Goal: Check status: Check status

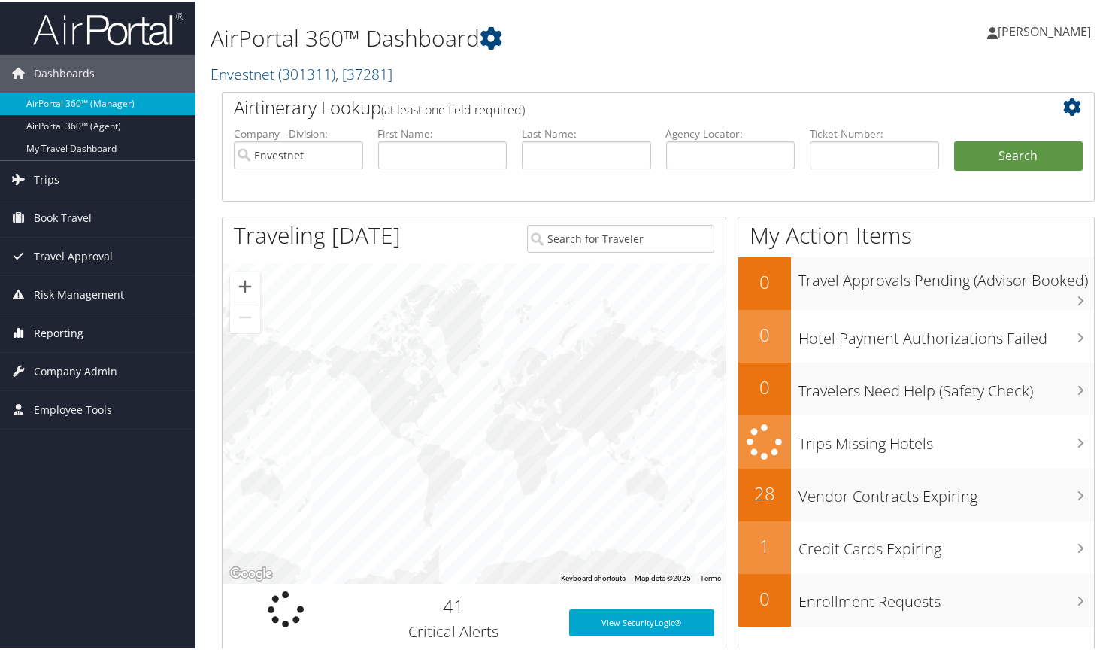
click at [60, 333] on span "Reporting" at bounding box center [59, 332] width 50 height 38
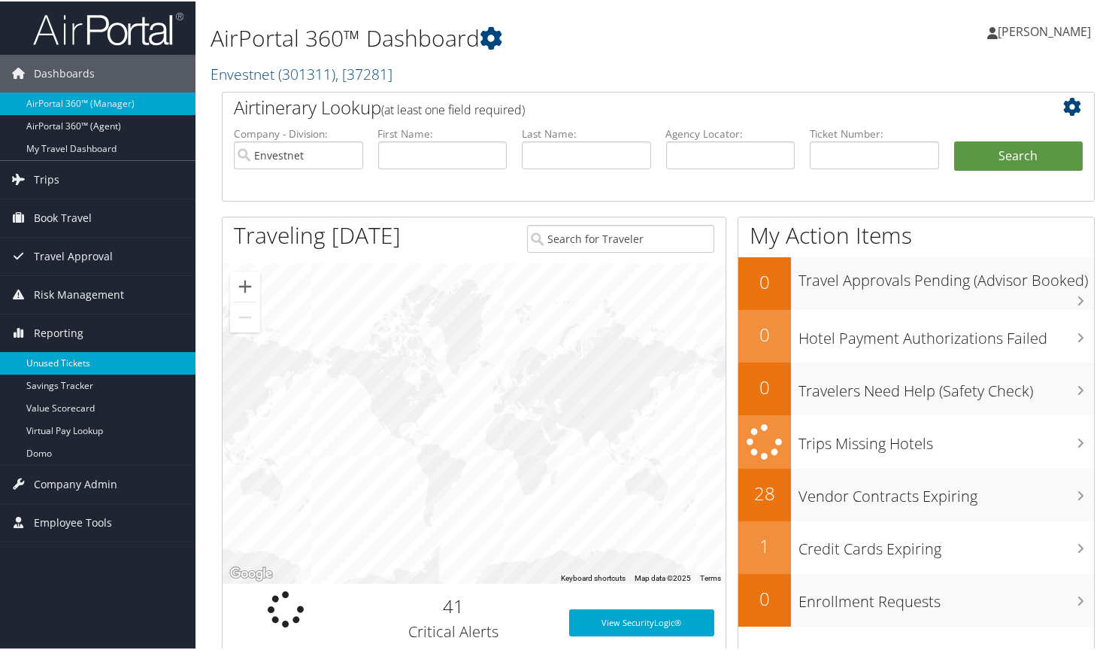
click at [50, 359] on link "Unused Tickets" at bounding box center [97, 361] width 195 height 23
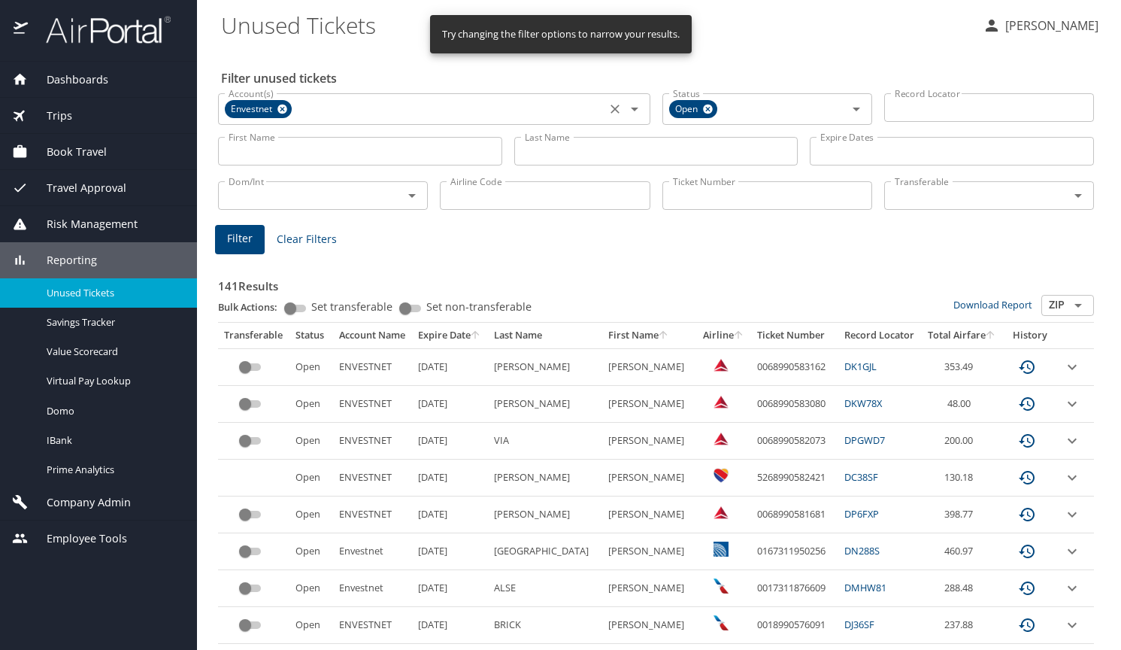
click at [612, 111] on icon "Clear" at bounding box center [614, 108] width 15 height 15
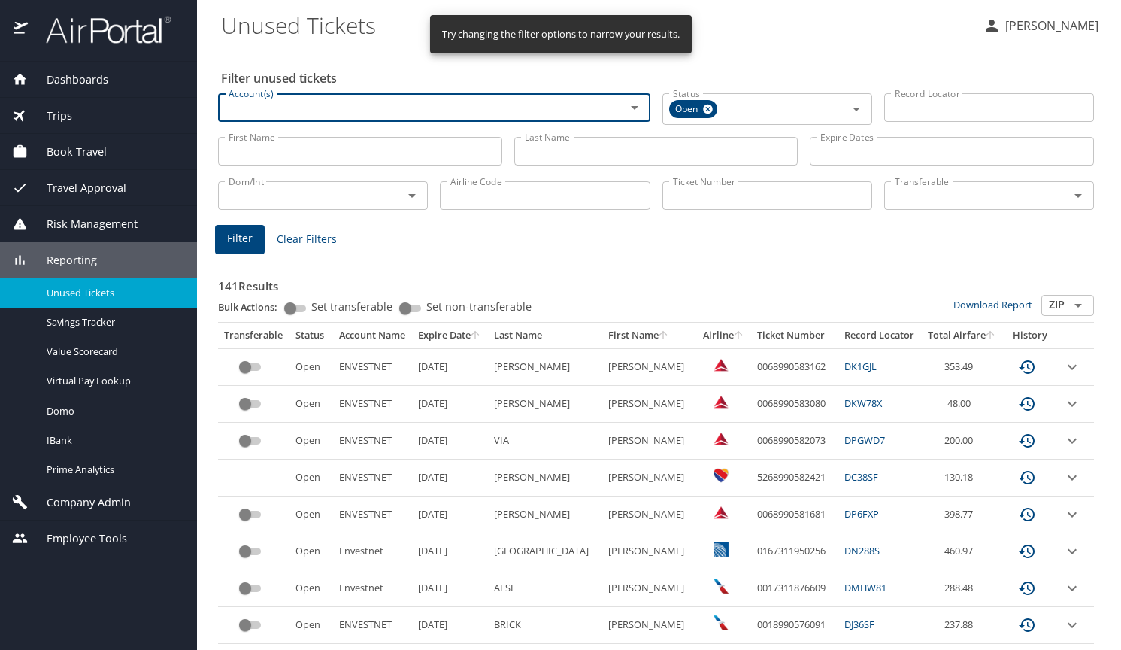
click at [583, 154] on input "Last Name" at bounding box center [656, 151] width 284 height 29
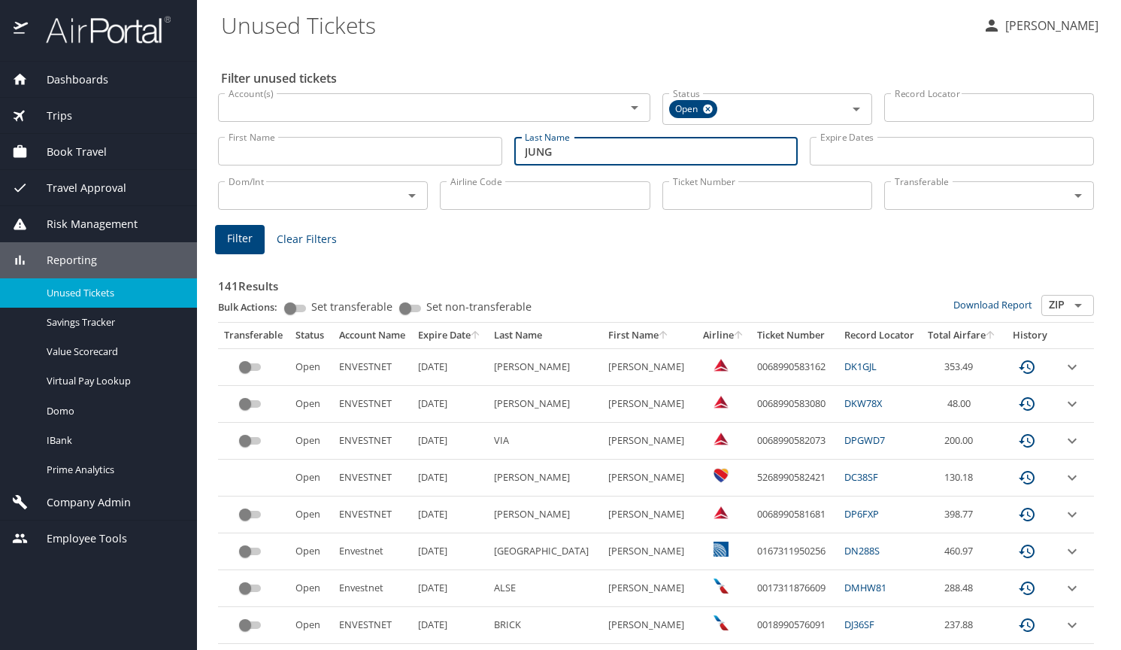
type input "JUNG"
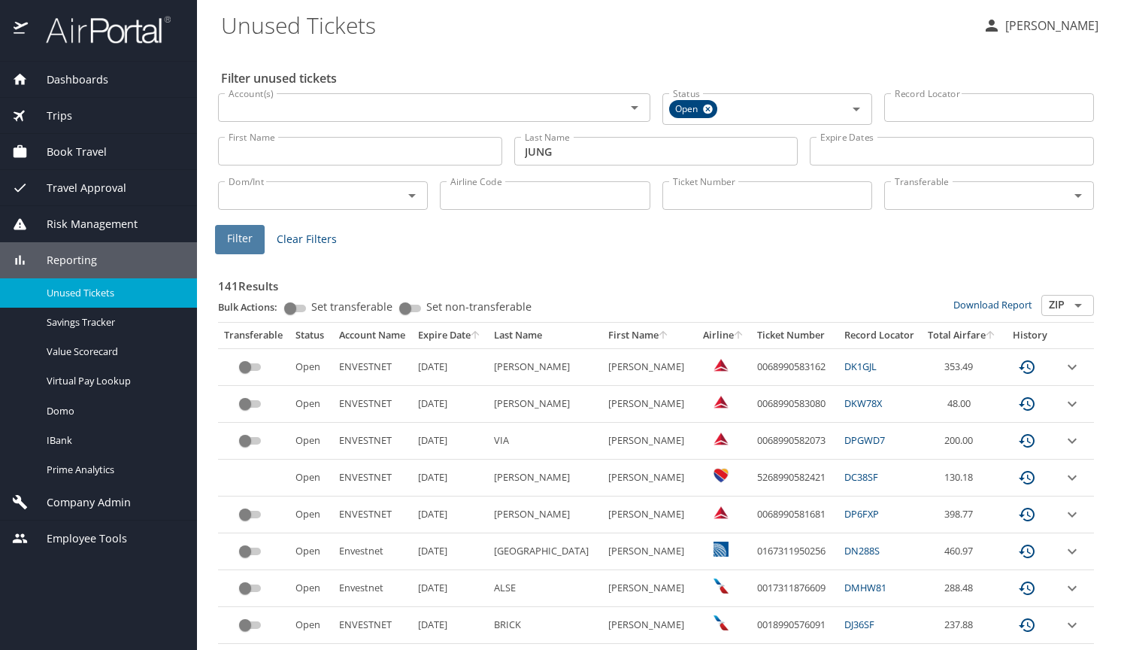
click at [233, 235] on span "Filter" at bounding box center [240, 238] width 26 height 19
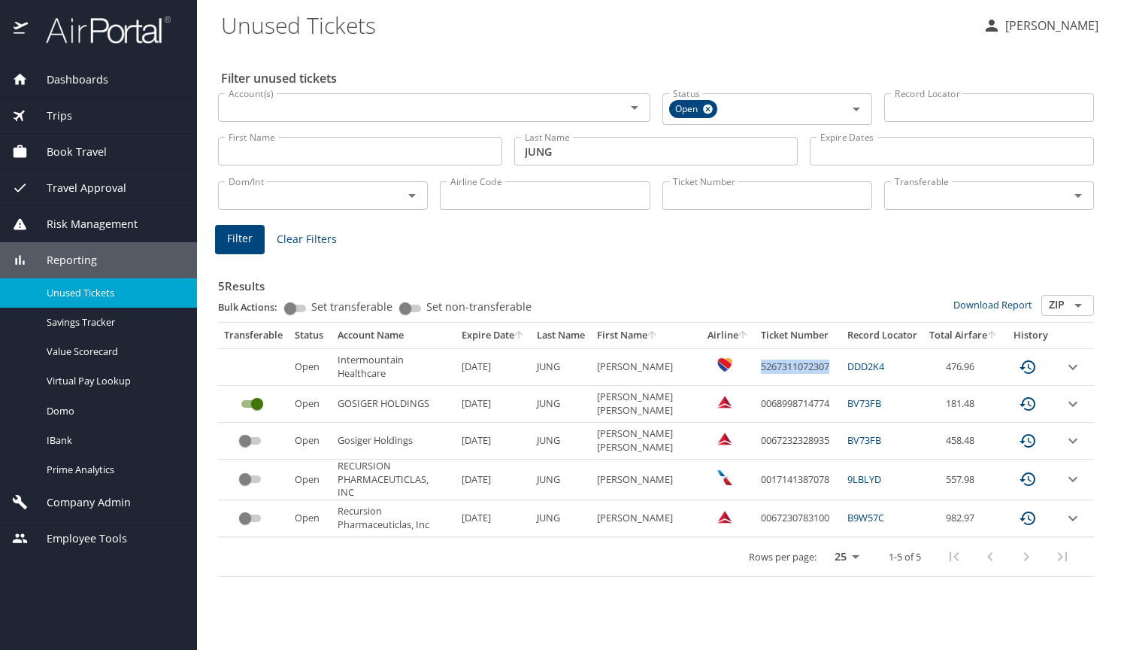
drag, startPoint x: 756, startPoint y: 365, endPoint x: 831, endPoint y: 368, distance: 74.5
click at [831, 368] on td "5267311072307" at bounding box center [798, 366] width 86 height 37
copy td "5267311072307"
click at [274, 111] on input "Account(s)" at bounding box center [412, 108] width 379 height 20
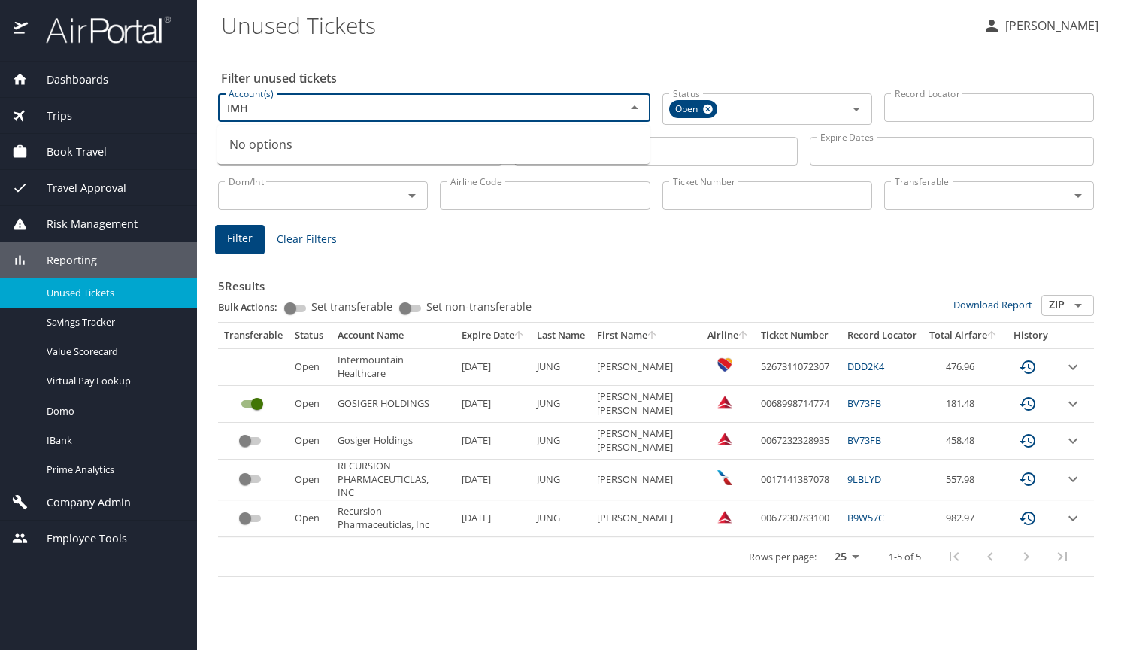
type input "IMH"
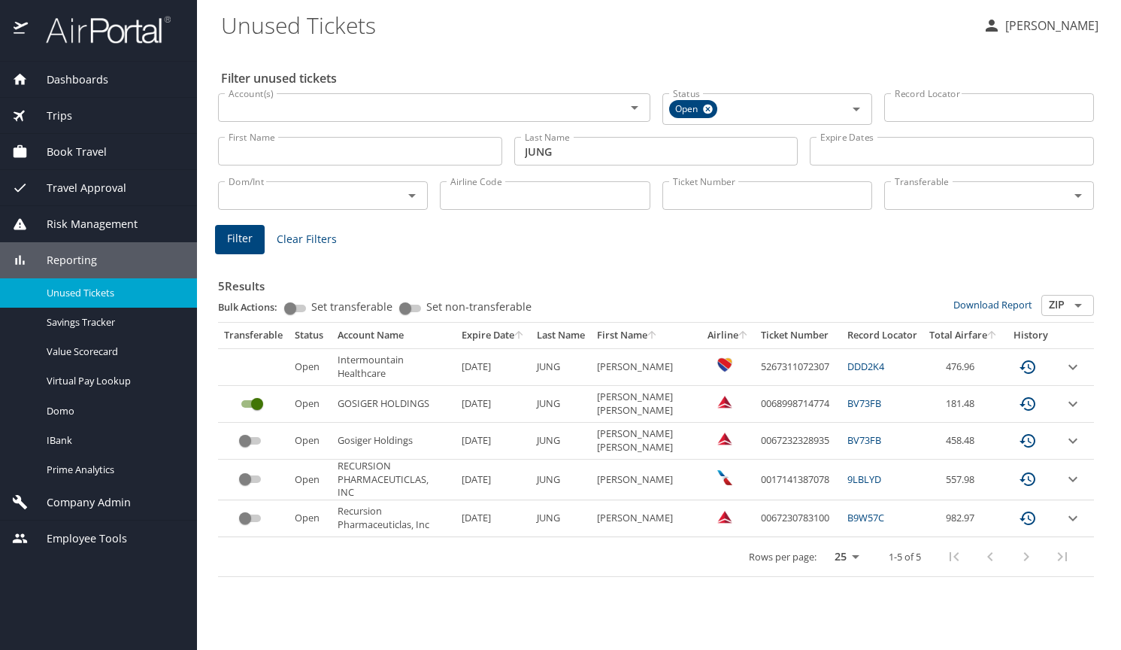
click at [674, 255] on div "5 Results Bulk Actions: Set transferable Set non-transferable Download Report Z…" at bounding box center [656, 414] width 888 height 338
click at [1004, 51] on div "Filter unused tickets Account(s) Account(s) Status Open Status Record Locator R…" at bounding box center [659, 348] width 876 height 601
paste input "0067229754389"
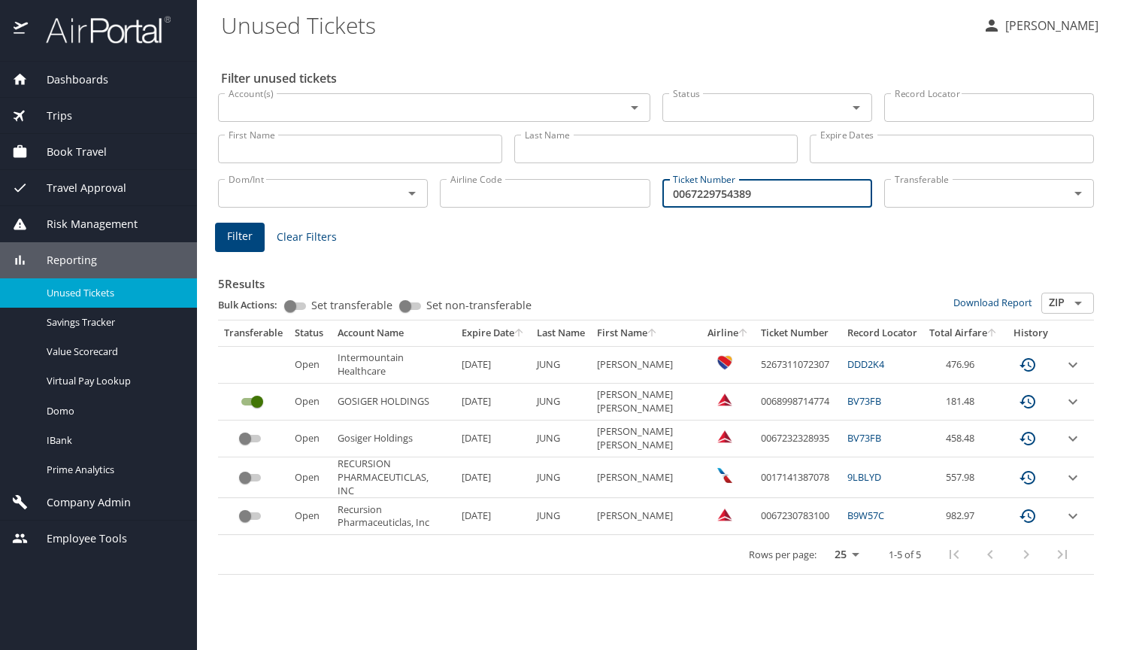
type input "0067229754389"
click at [241, 234] on span "Filter" at bounding box center [240, 236] width 26 height 19
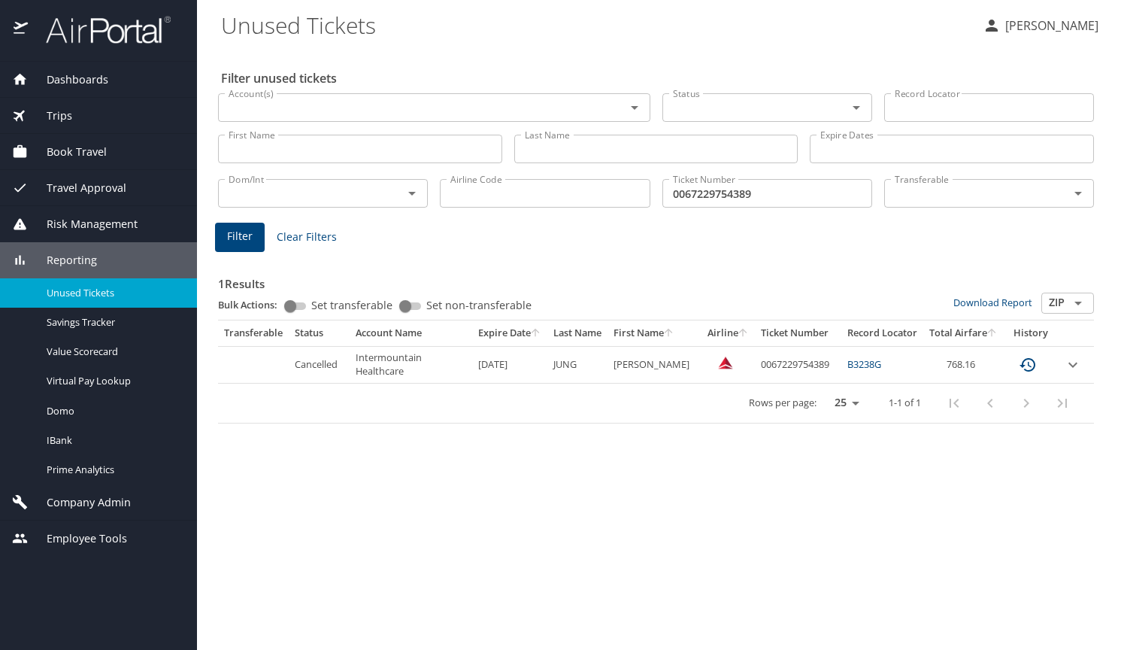
drag, startPoint x: 1033, startPoint y: 469, endPoint x: 1032, endPoint y: 453, distance: 16.6
click at [1033, 457] on div "Filter unused tickets Account(s) Account(s) Status Status Record Locator Record…" at bounding box center [659, 348] width 876 height 601
click at [1073, 364] on icon "expand row" at bounding box center [1073, 365] width 18 height 18
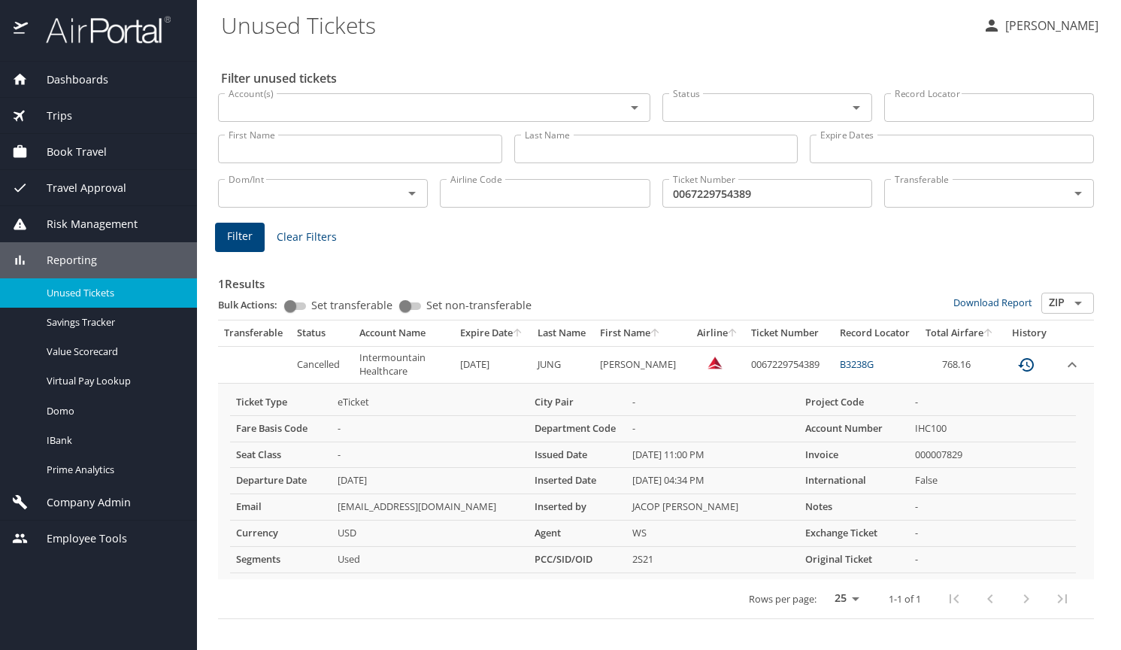
click at [1021, 250] on div "1 Results Bulk Actions: Set transferable Set non-transferable Download Report Z…" at bounding box center [656, 434] width 888 height 382
click at [456, 634] on div "Filter unused tickets Account(s) Account(s) Status Status Record Locator Record…" at bounding box center [659, 348] width 876 height 601
click at [60, 117] on span "Trips" at bounding box center [50, 116] width 44 height 17
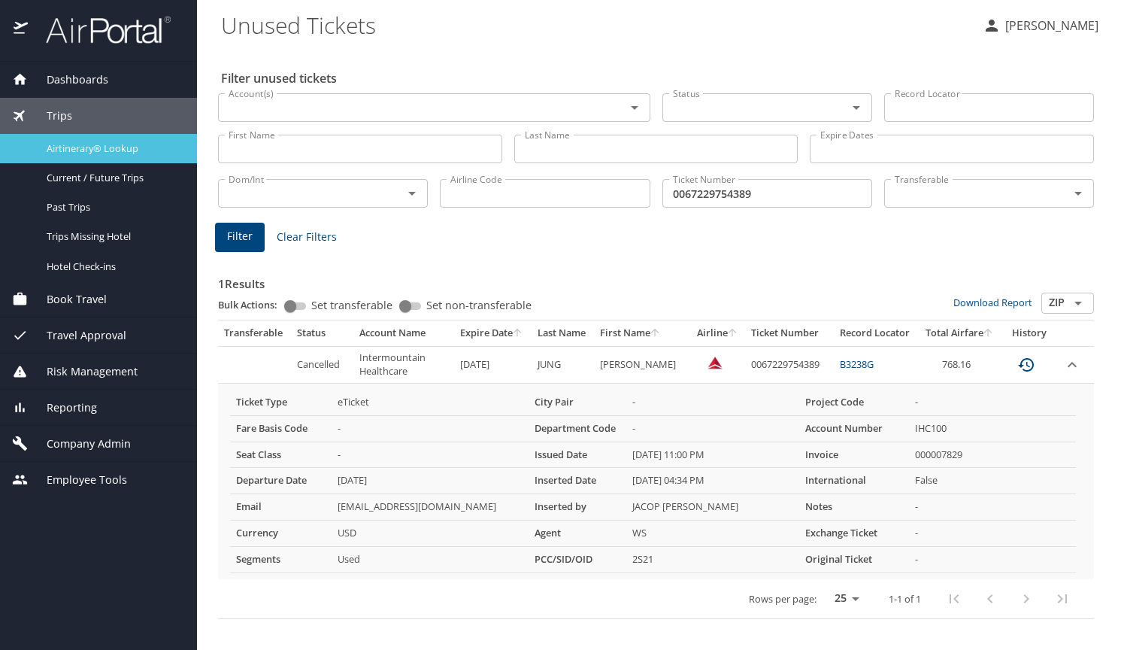
click at [81, 147] on span "Airtinerary® Lookup" at bounding box center [113, 148] width 132 height 14
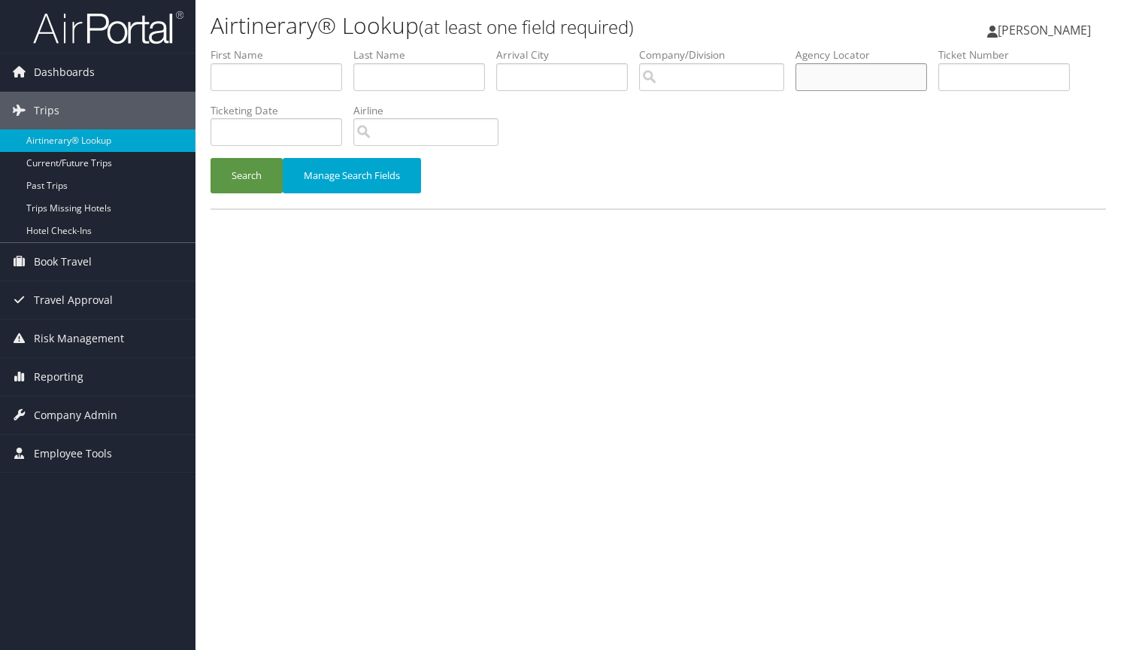
click at [886, 76] on input "text" at bounding box center [861, 77] width 132 height 28
type input "b3238g"
click at [238, 174] on button "Search" at bounding box center [247, 175] width 72 height 35
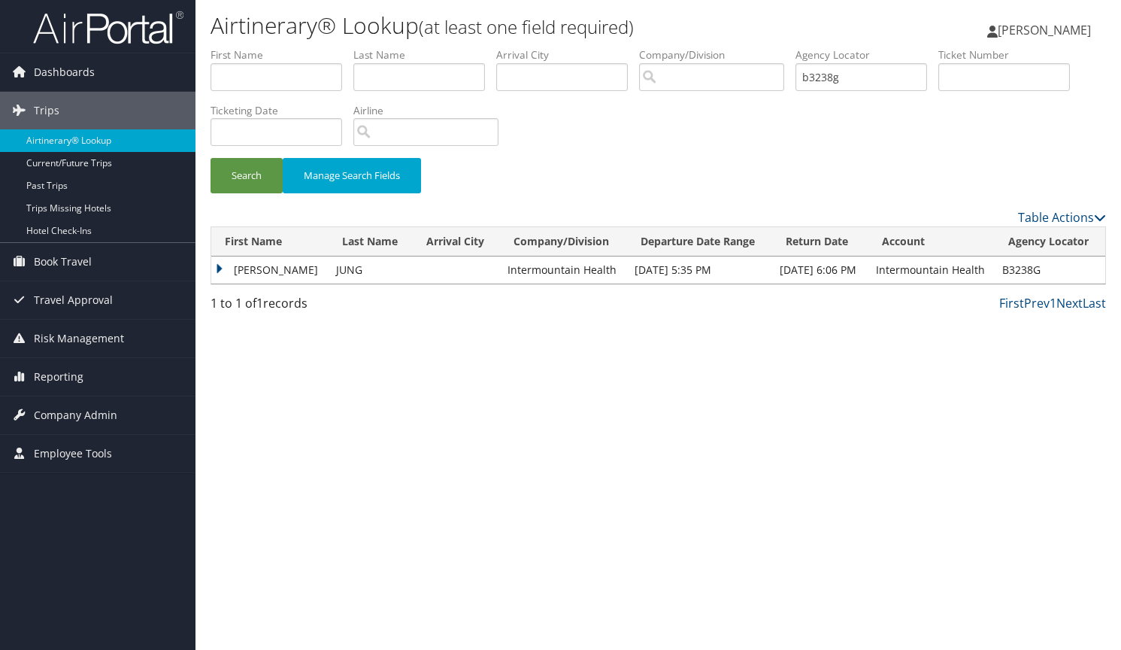
click at [250, 270] on td "JACOP KIM" at bounding box center [269, 269] width 117 height 27
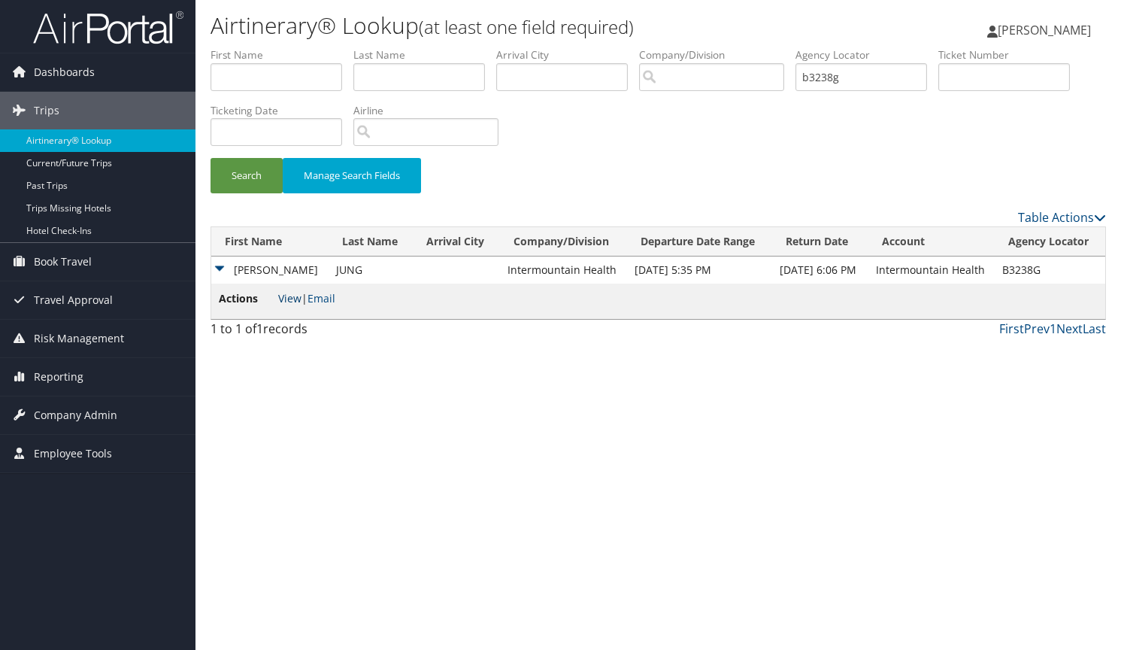
click at [286, 293] on link "View" at bounding box center [289, 298] width 23 height 14
drag, startPoint x: 869, startPoint y: 80, endPoint x: 753, endPoint y: 67, distance: 116.5
click at [753, 47] on ul "First Name Last Name Departure City Arrival City Company/Division Airport/City …" at bounding box center [658, 47] width 895 height 0
click at [65, 379] on span "Reporting" at bounding box center [59, 377] width 50 height 38
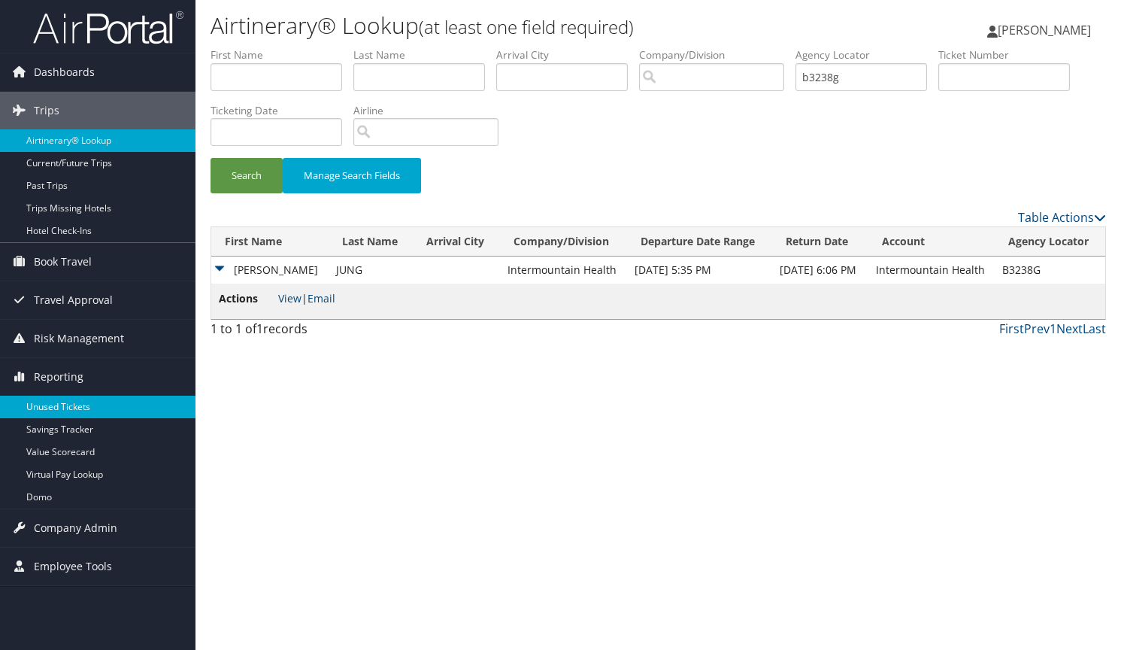
click at [61, 405] on link "Unused Tickets" at bounding box center [97, 406] width 195 height 23
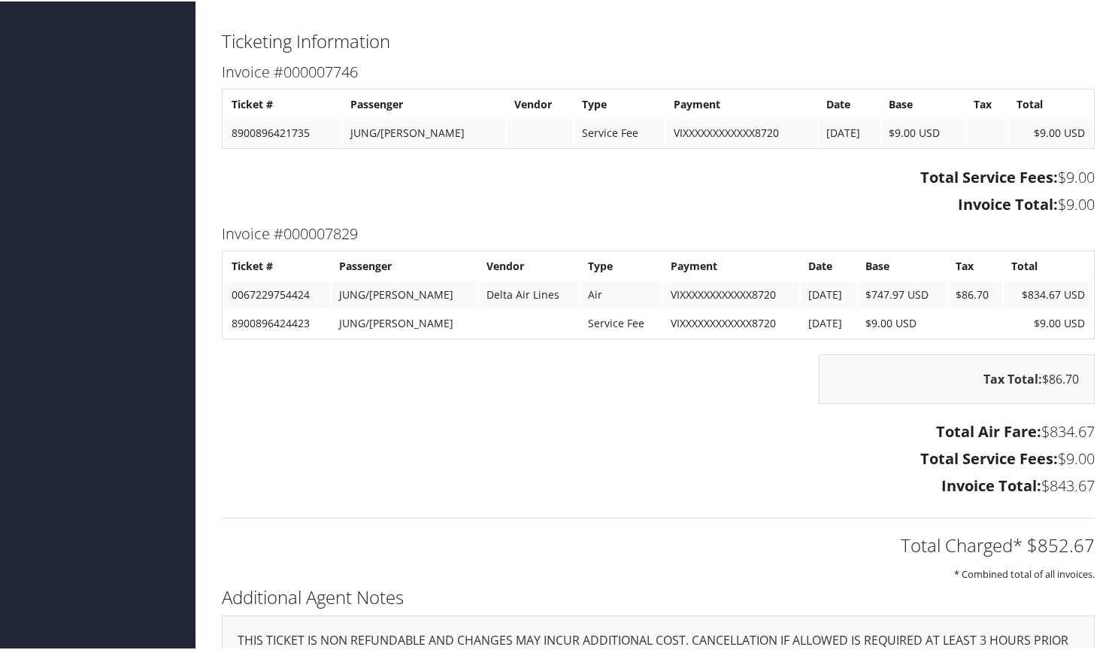
scroll to position [752, 0]
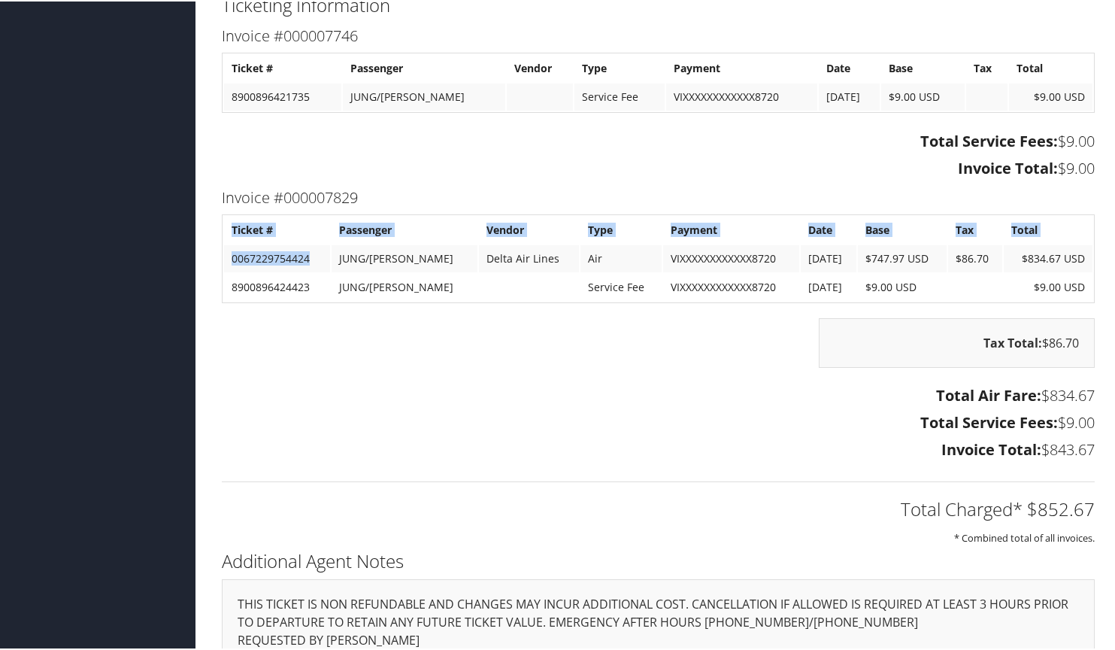
drag, startPoint x: 314, startPoint y: 256, endPoint x: 217, endPoint y: 256, distance: 97.7
click at [217, 256] on div "Invoice #000007829 Ticket # Passenger Vendor Type Payment Date Base Tax Total 0…" at bounding box center [658, 323] width 895 height 281
click at [254, 256] on td "0067229754424" at bounding box center [277, 257] width 106 height 27
click at [311, 258] on td "0067229754424" at bounding box center [277, 257] width 106 height 27
click at [311, 254] on td "0067229754424" at bounding box center [277, 257] width 106 height 27
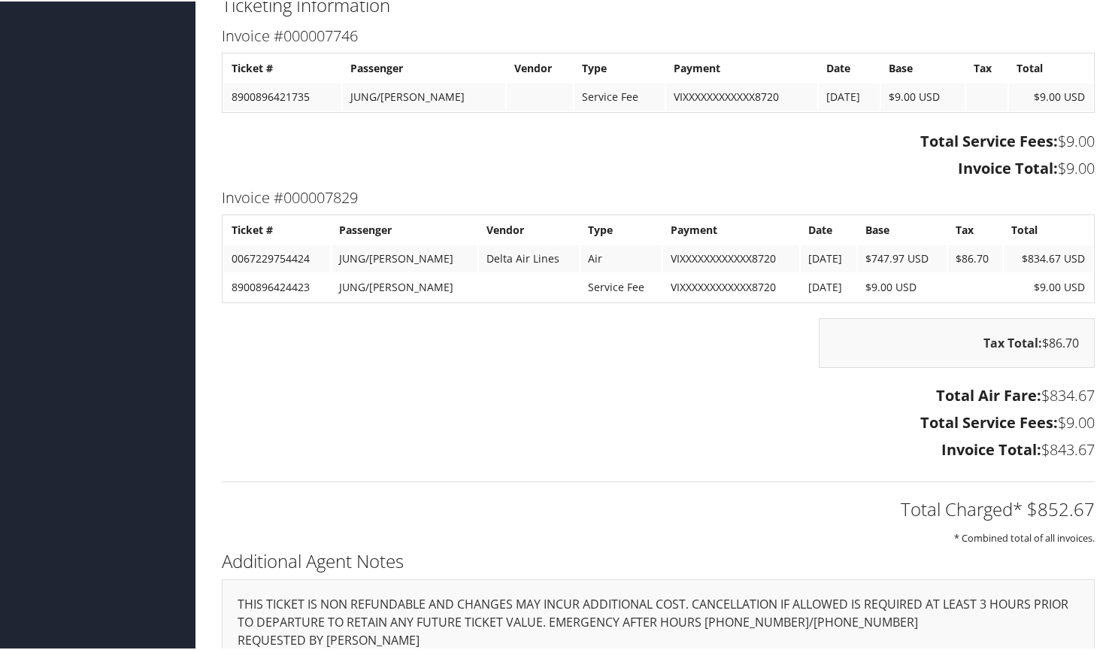
click at [274, 365] on div "Tax Total: $86.70" at bounding box center [658, 349] width 895 height 65
drag, startPoint x: 232, startPoint y: 256, endPoint x: 311, endPoint y: 246, distance: 79.6
click at [311, 246] on td "0067229754424" at bounding box center [277, 257] width 106 height 27
copy td "0067229754424"
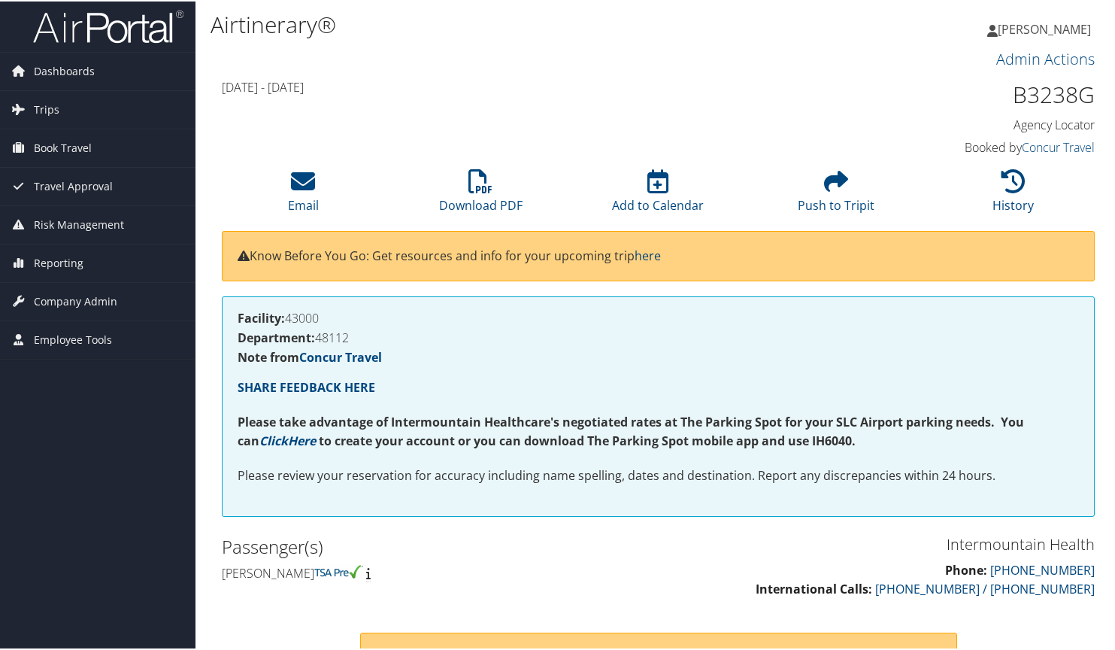
scroll to position [0, 0]
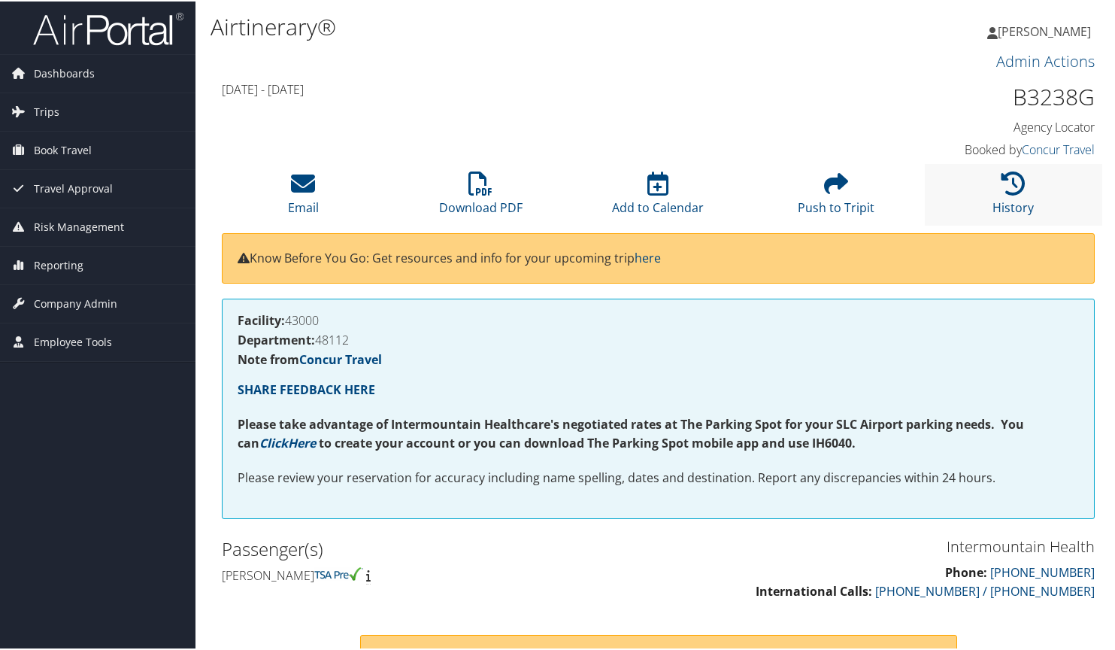
click at [994, 220] on li "History" at bounding box center [1013, 192] width 177 height 61
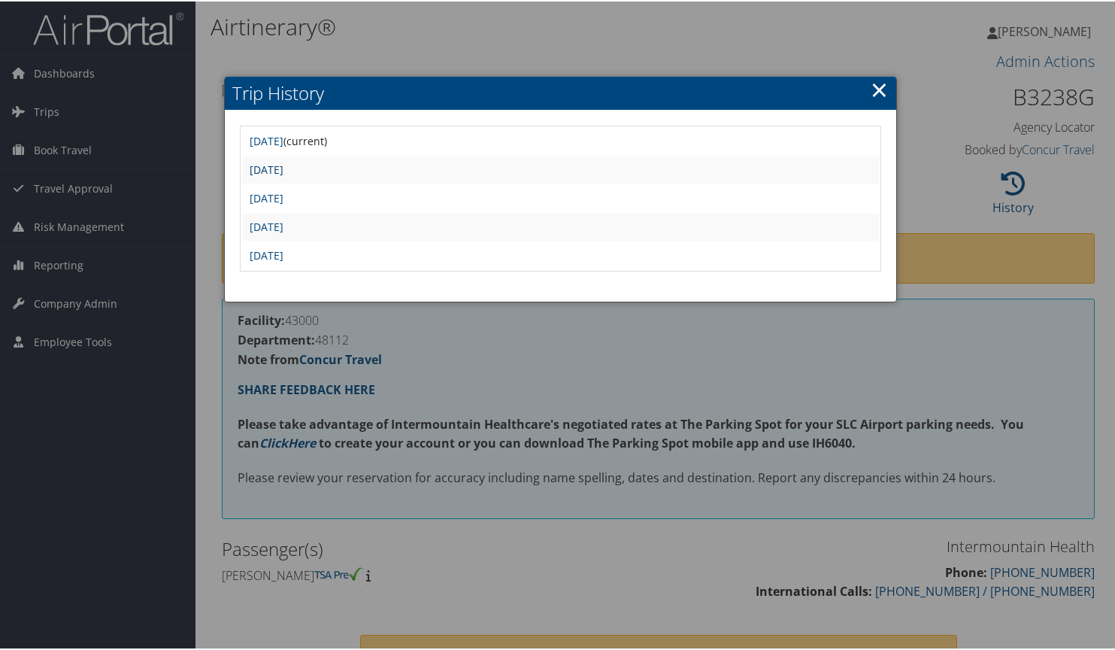
click at [283, 167] on link "Tue Jan 14 13:12:31 MST 2025" at bounding box center [267, 168] width 34 height 14
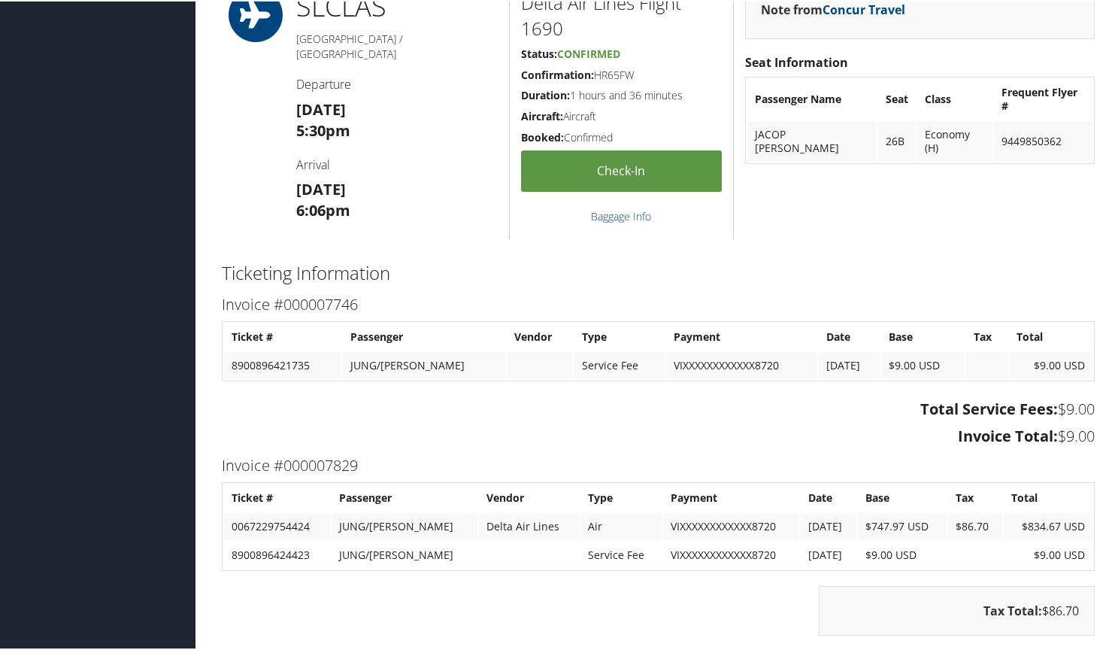
scroll to position [1278, 0]
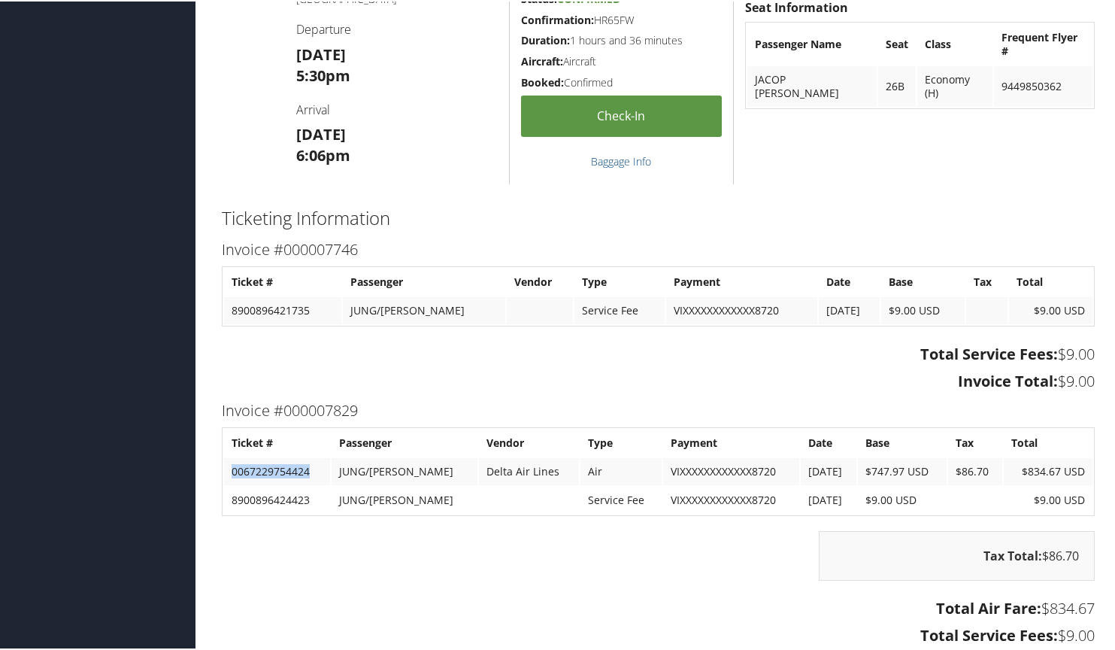
drag, startPoint x: 314, startPoint y: 468, endPoint x: 229, endPoint y: 468, distance: 85.7
click at [229, 468] on td "0067229754424" at bounding box center [277, 469] width 106 height 27
copy td "0067229754424"
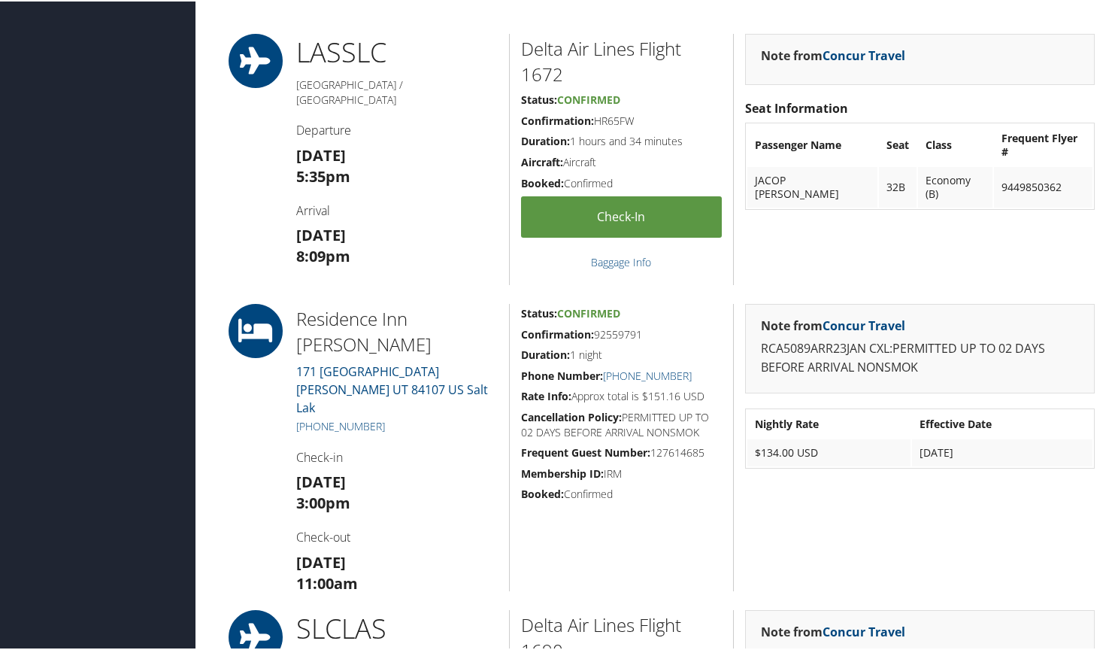
scroll to position [226, 0]
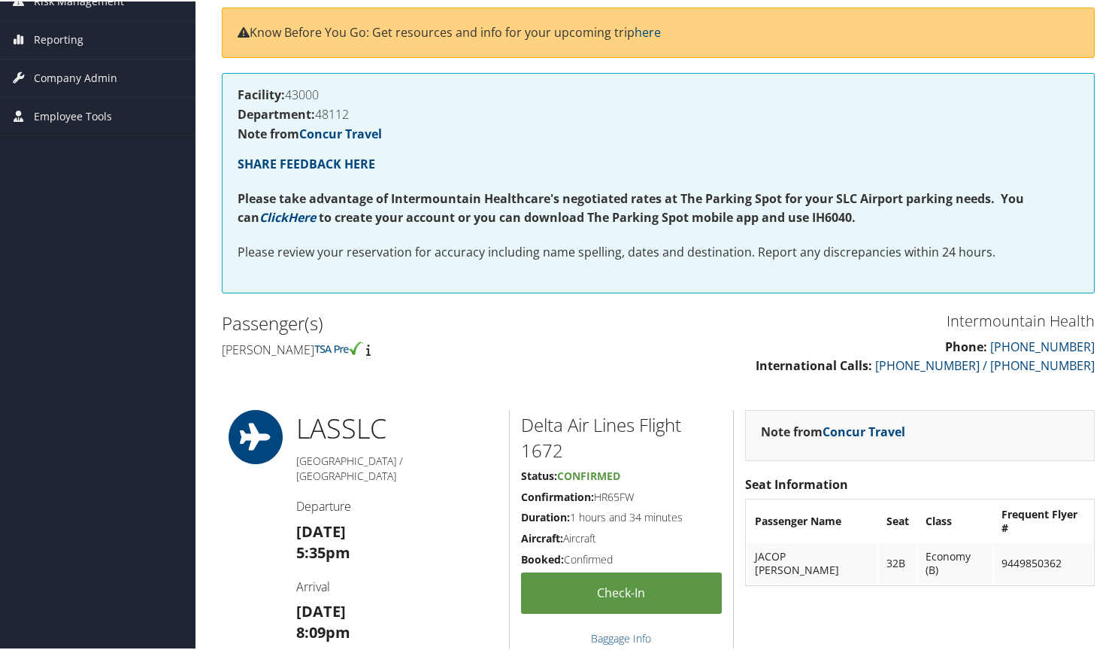
click at [450, 92] on h4 "Facility: 43000" at bounding box center [658, 93] width 841 height 12
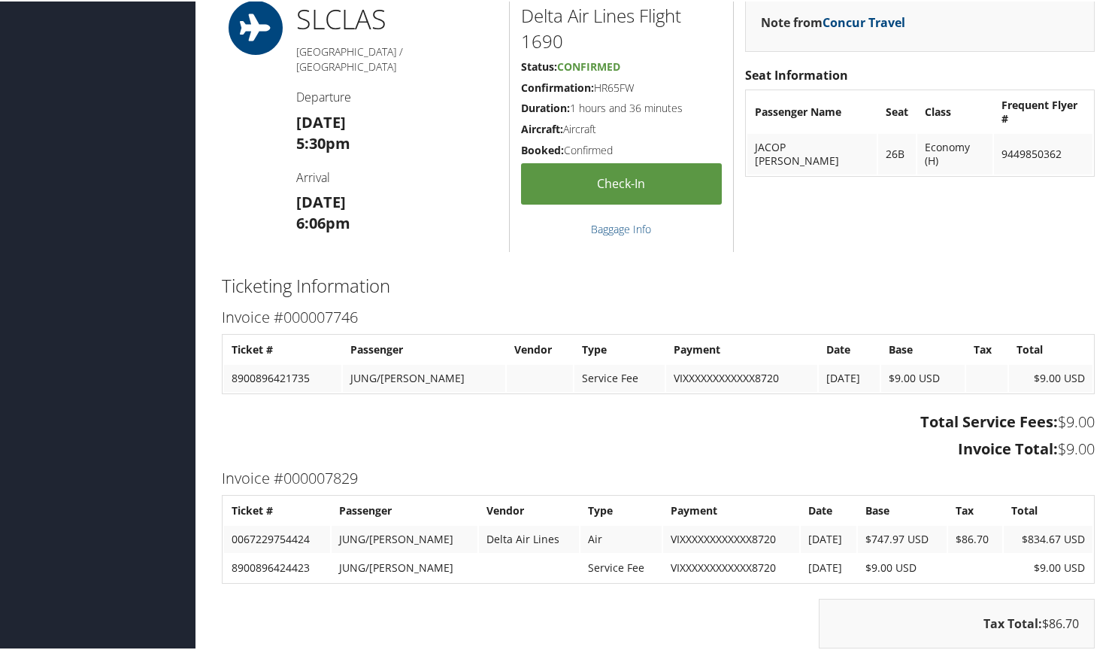
scroll to position [1353, 0]
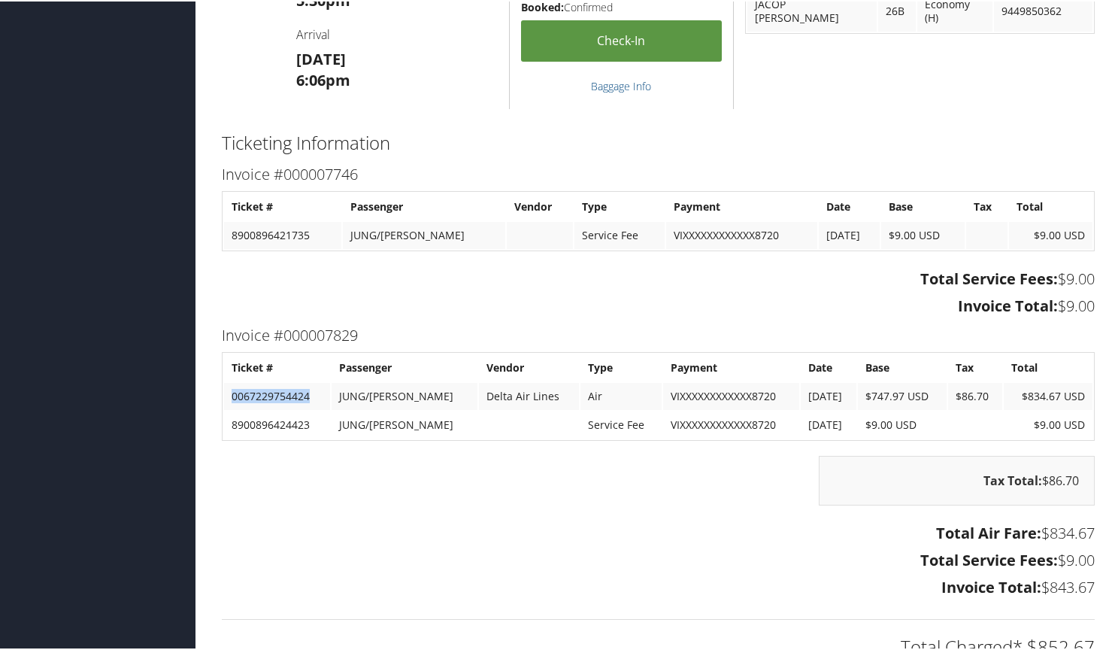
drag, startPoint x: 308, startPoint y: 394, endPoint x: 226, endPoint y: 390, distance: 82.0
click at [226, 390] on td "0067229754424" at bounding box center [277, 394] width 106 height 27
copy td "0067229754424"
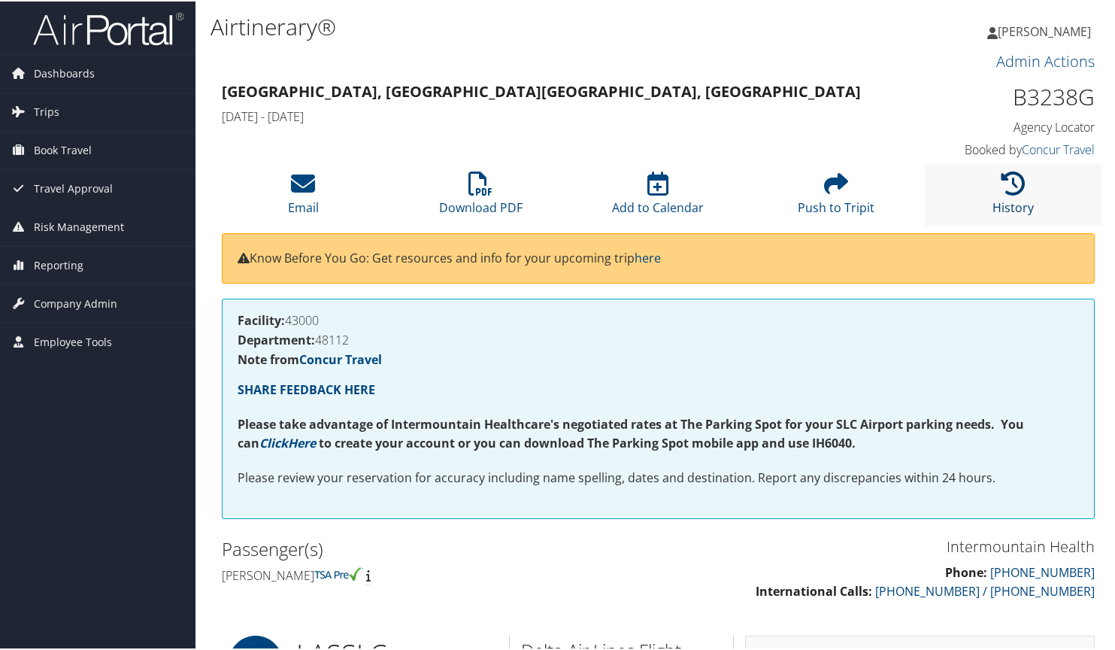
click at [1010, 187] on icon at bounding box center [1013, 182] width 24 height 24
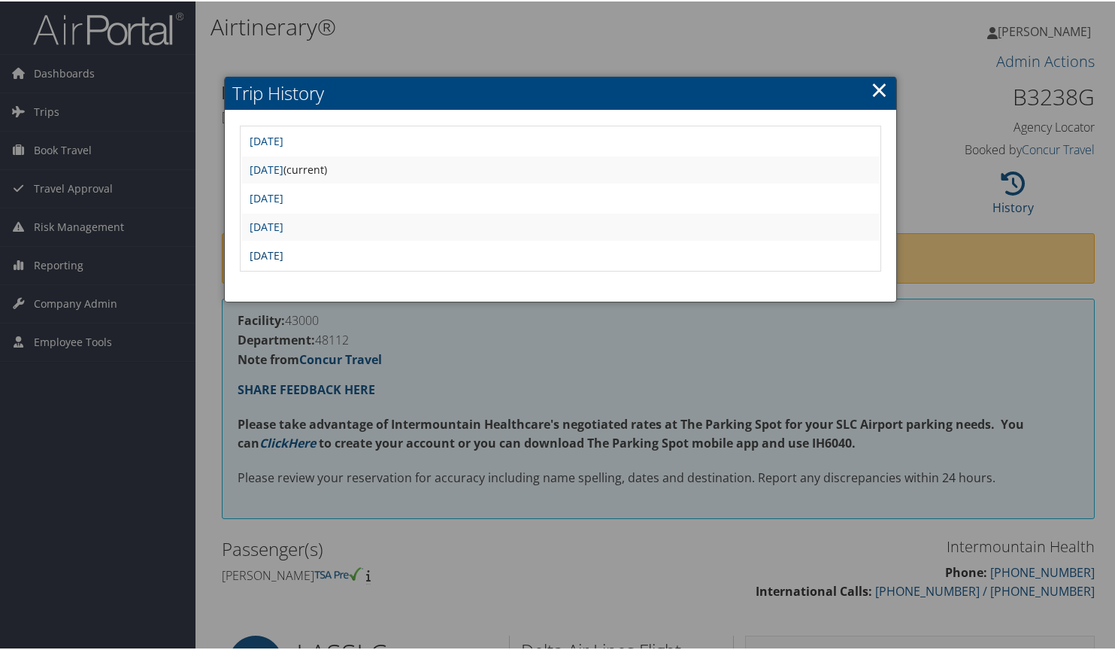
click at [283, 253] on link "[DATE]" at bounding box center [267, 254] width 34 height 14
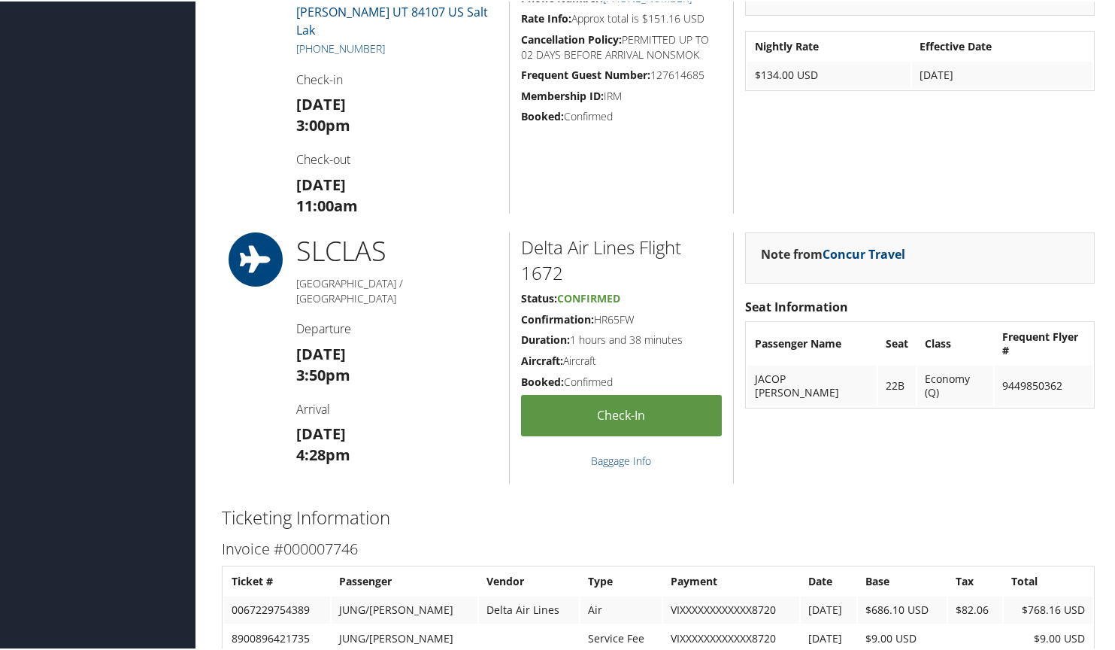
scroll to position [1278, 0]
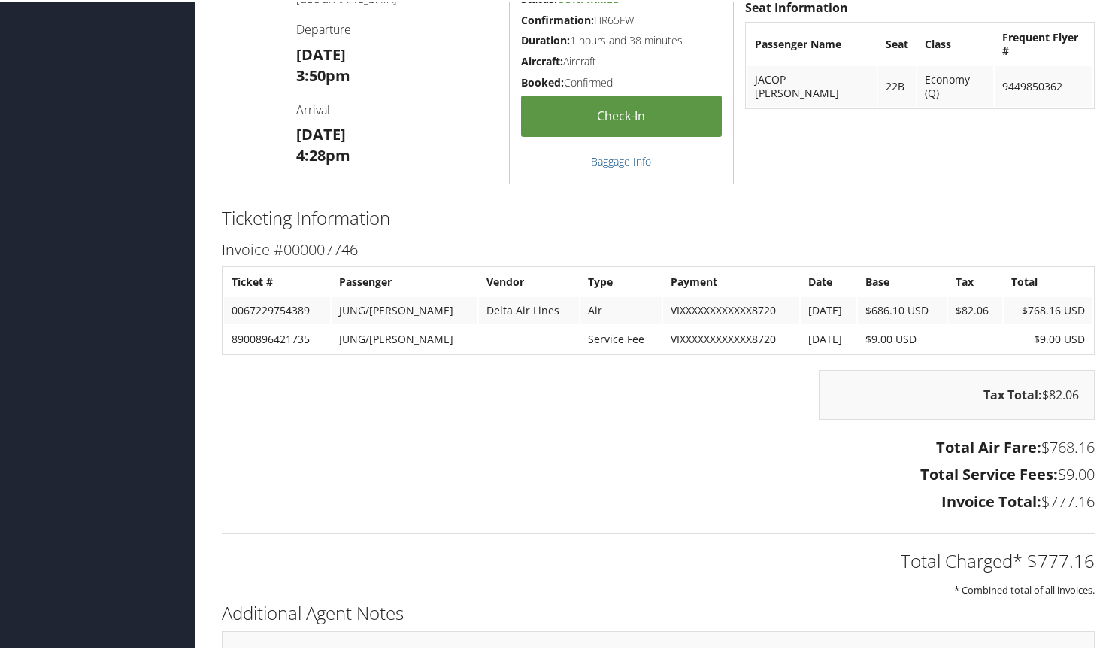
click at [311, 308] on td "0067229754389" at bounding box center [277, 308] width 106 height 27
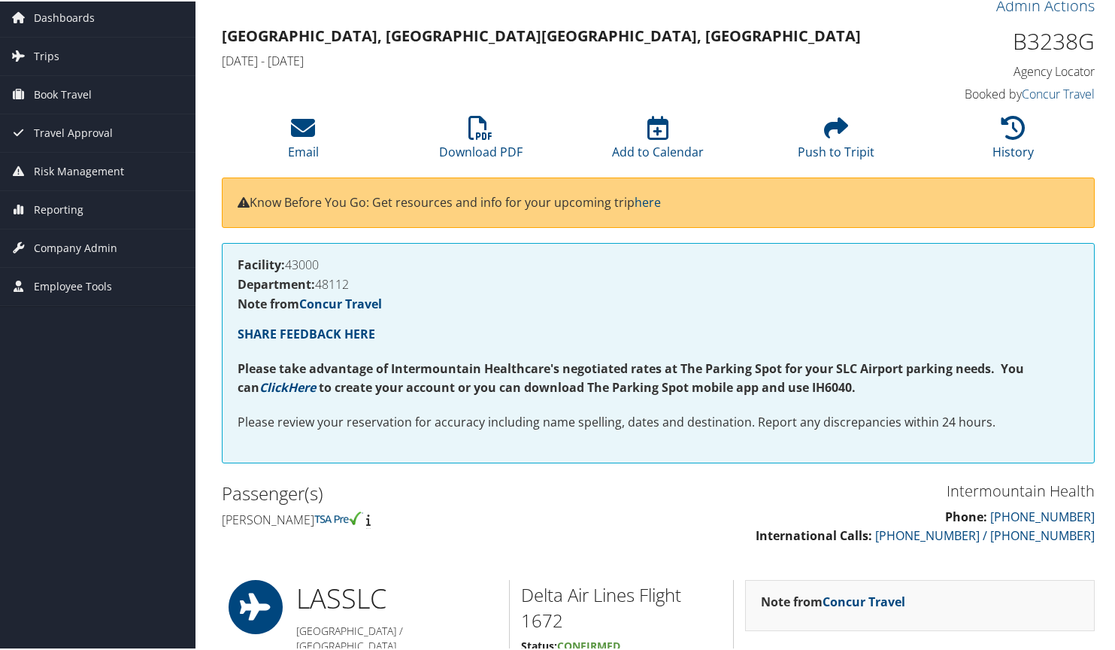
scroll to position [0, 0]
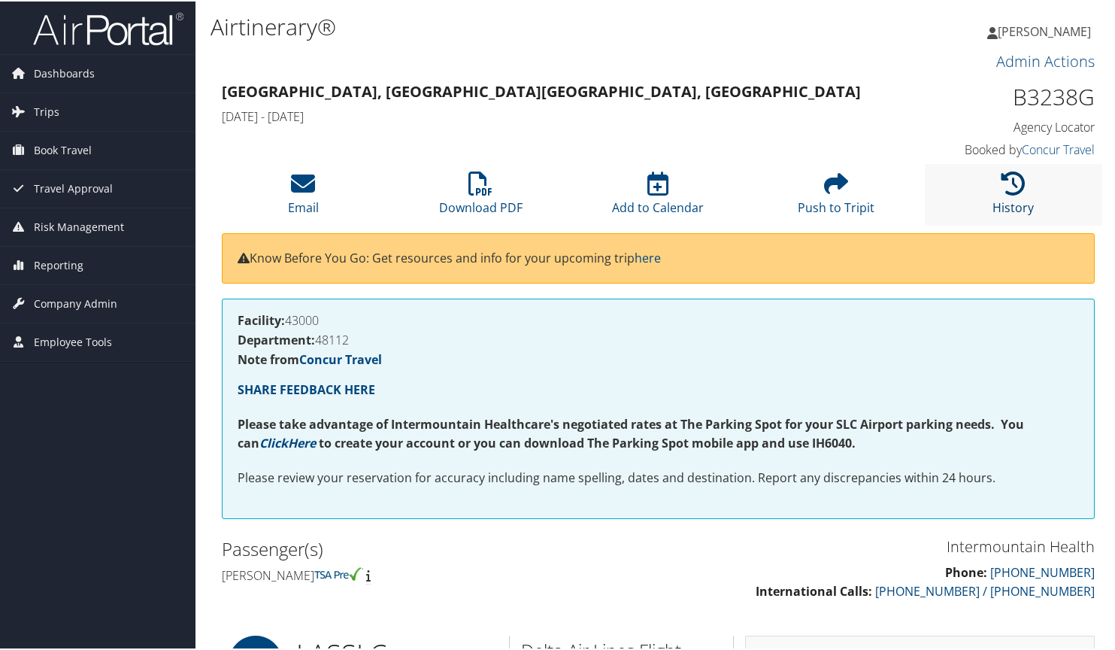
click at [1013, 191] on icon at bounding box center [1013, 182] width 24 height 24
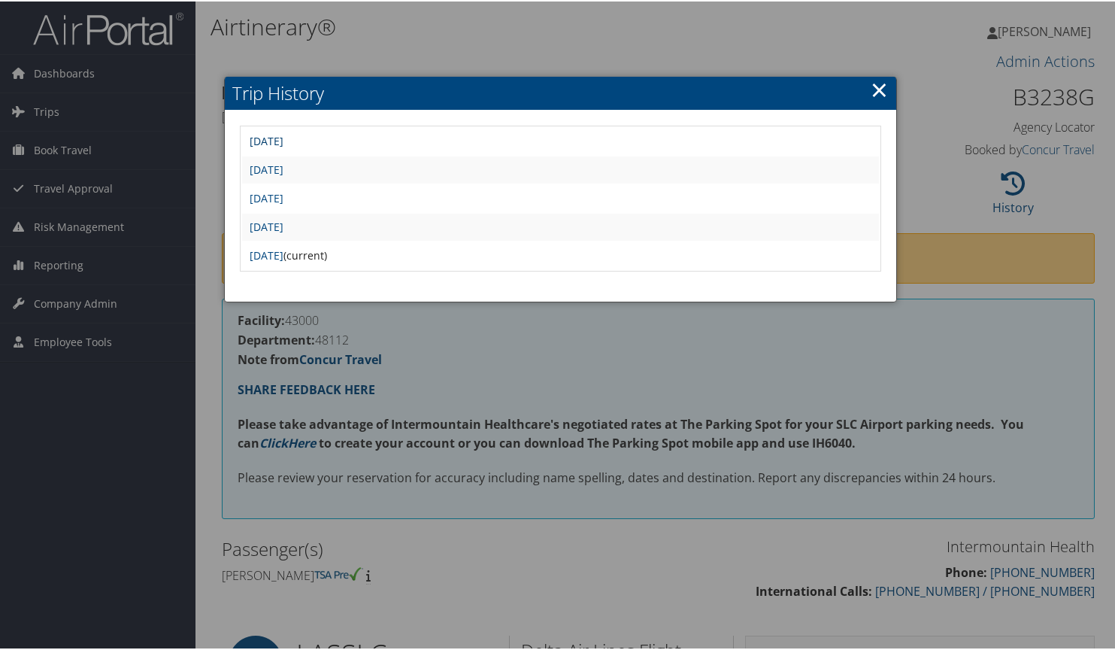
click at [283, 141] on link "Tue Jan 21 15:33:56 MST 2025" at bounding box center [267, 139] width 34 height 14
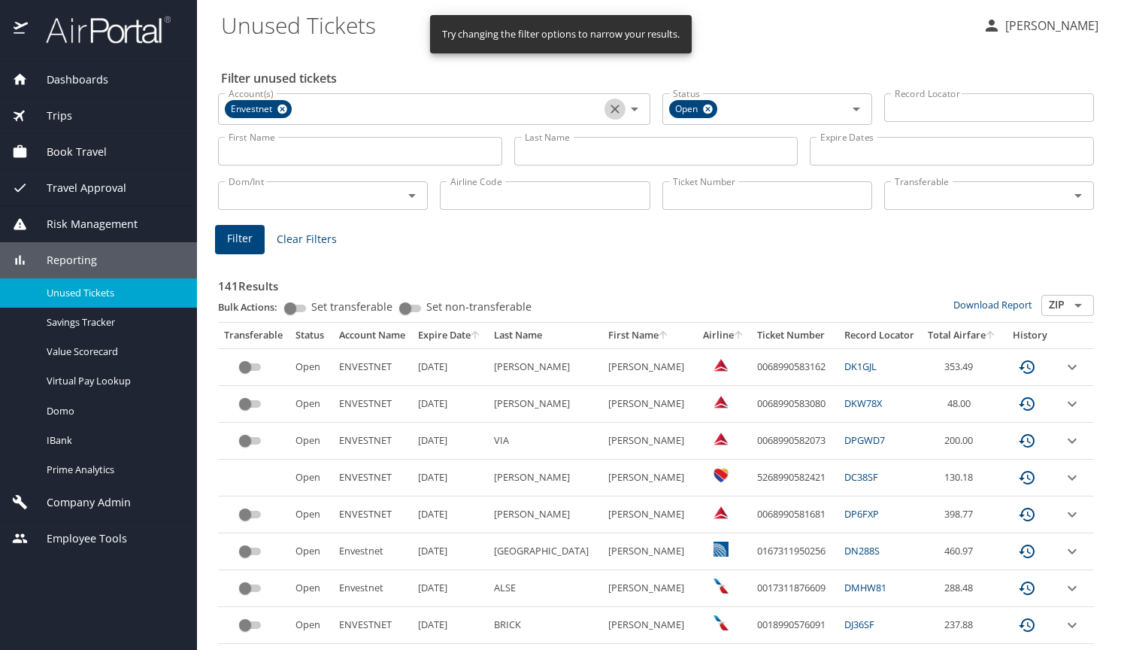
click at [607, 108] on icon "Clear" at bounding box center [614, 108] width 15 height 15
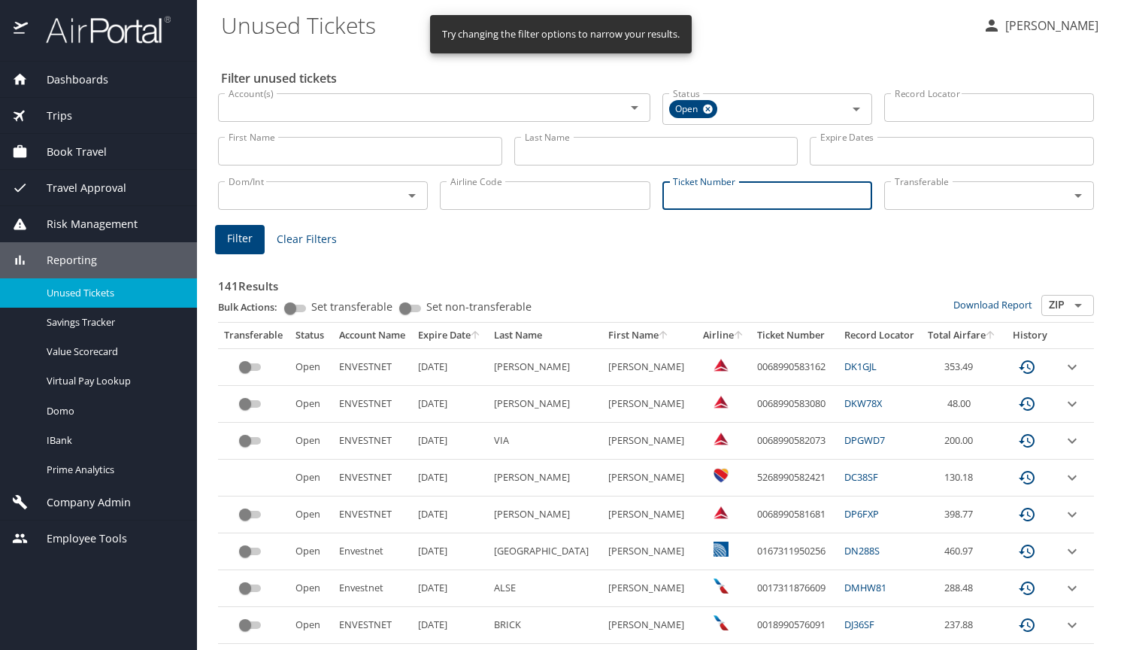
paste input "0067229754424"
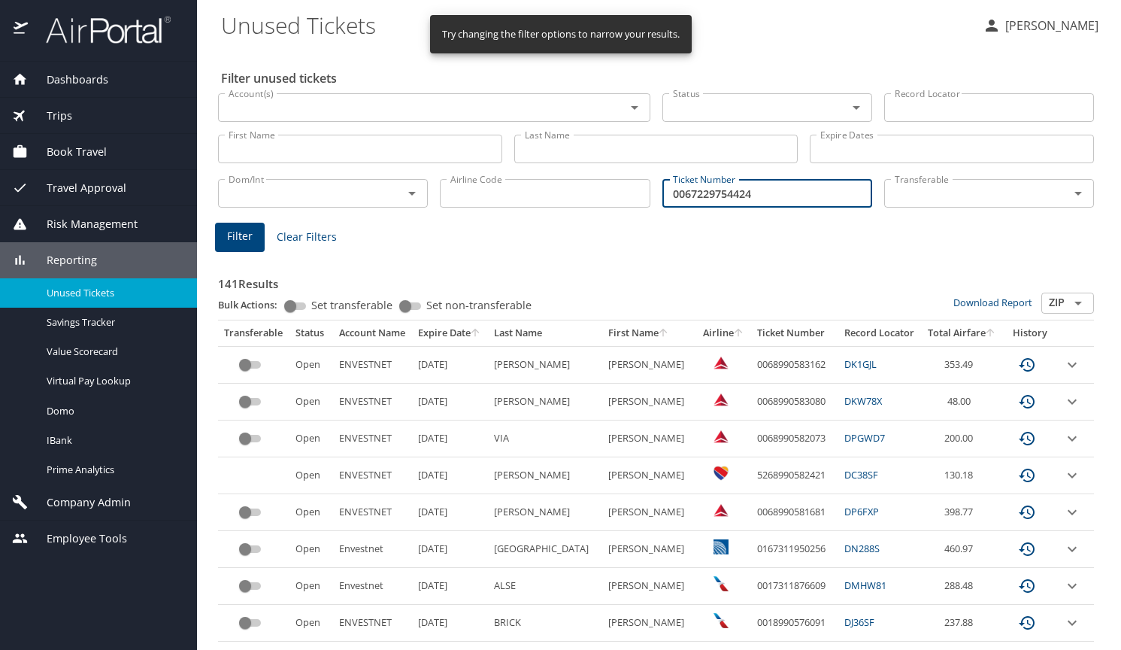
type input "0067229754424"
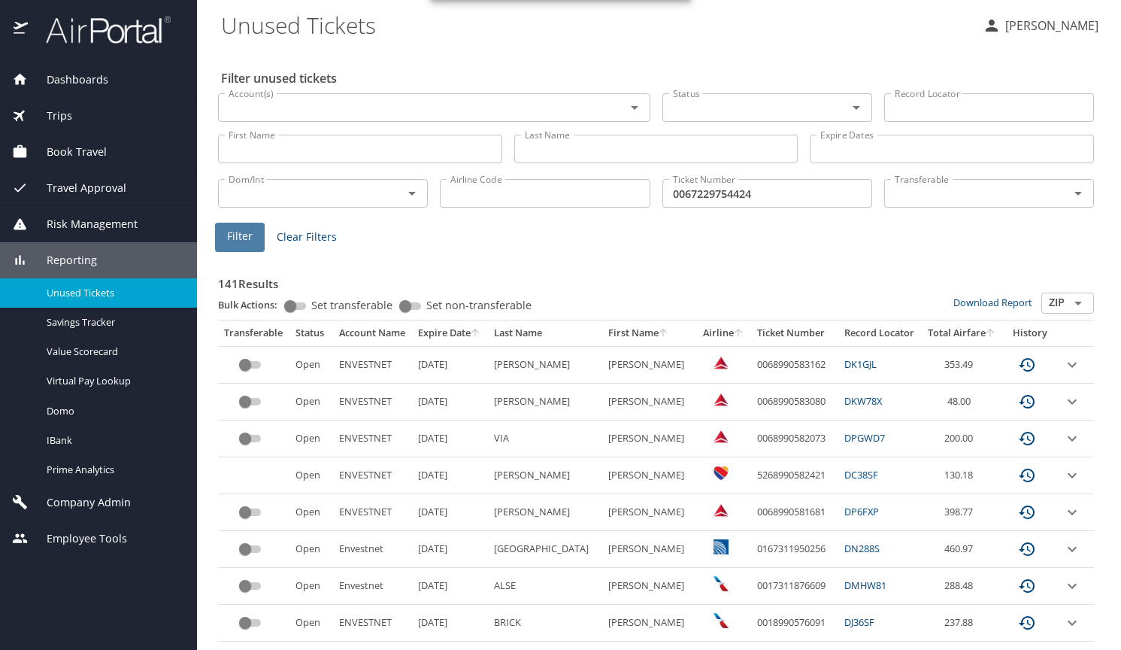
click at [238, 238] on span "Filter" at bounding box center [240, 236] width 26 height 19
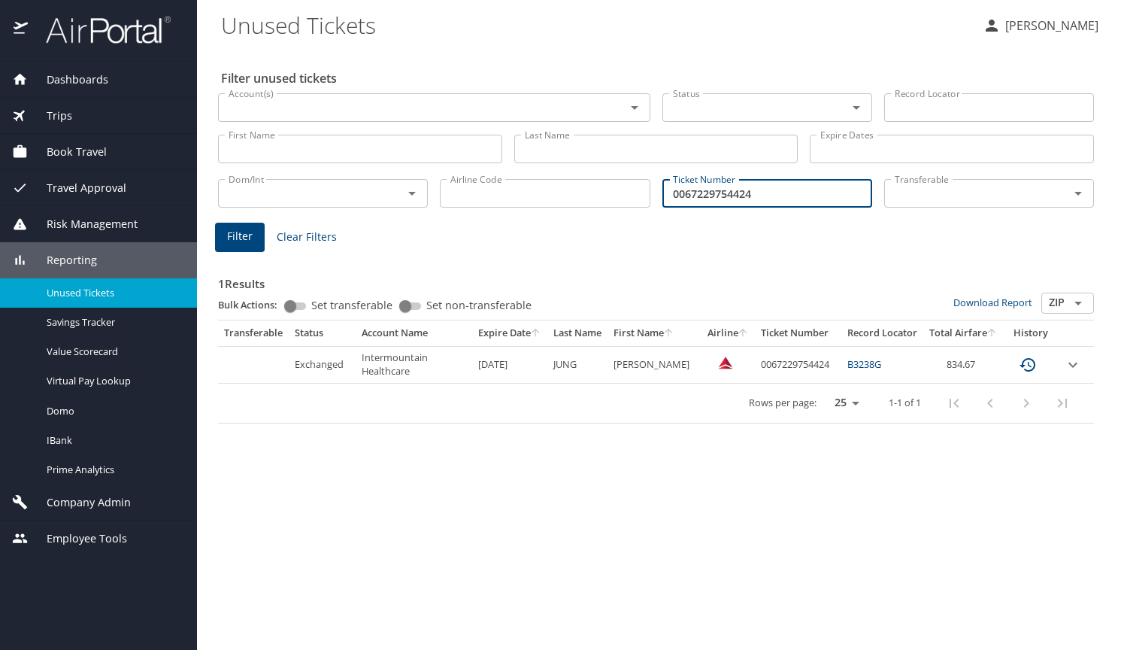
drag, startPoint x: 687, startPoint y: 201, endPoint x: 601, endPoint y: 210, distance: 86.9
click at [601, 210] on div "Dom/Int Dom/Int Airline Code Airline Code Ticket Number 0067229754424 Ticket Nu…" at bounding box center [656, 192] width 888 height 50
paste input "0167231986142"
click at [244, 241] on span "Filter" at bounding box center [240, 236] width 26 height 19
drag, startPoint x: 764, startPoint y: 196, endPoint x: 606, endPoint y: 198, distance: 157.9
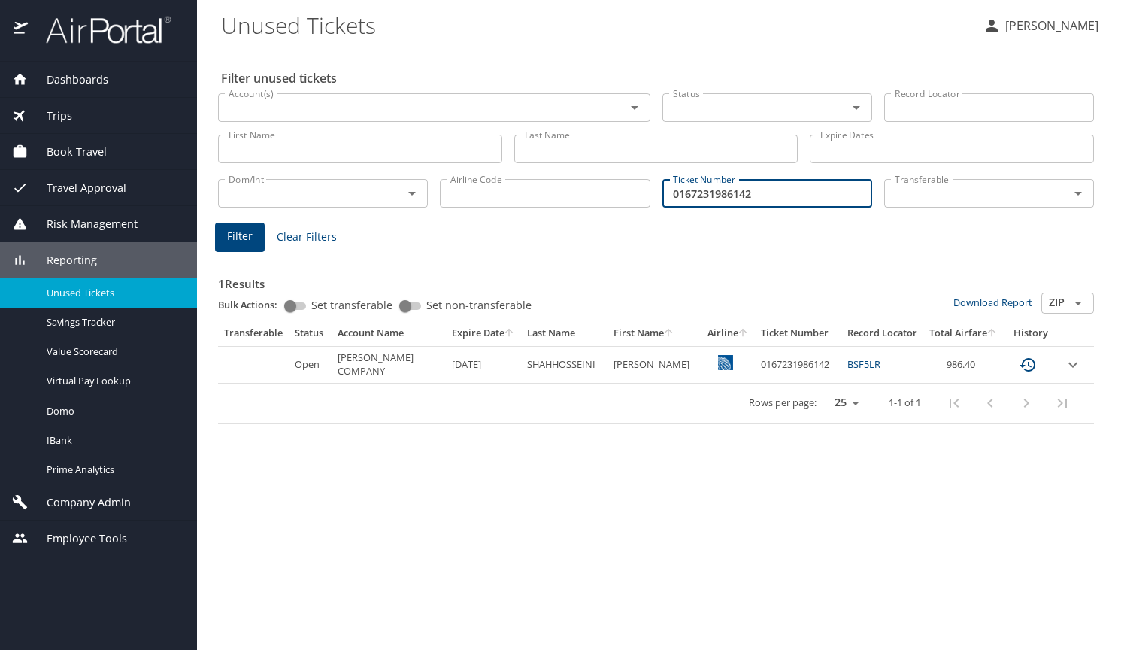
click at [606, 198] on div "Dom/Int Dom/Int Airline Code Airline Code Ticket Number 0167231986142 Ticket Nu…" at bounding box center [656, 192] width 888 height 50
paste input "067229754424"
type input "0067229754424"
click at [252, 235] on button "Filter" at bounding box center [240, 237] width 50 height 29
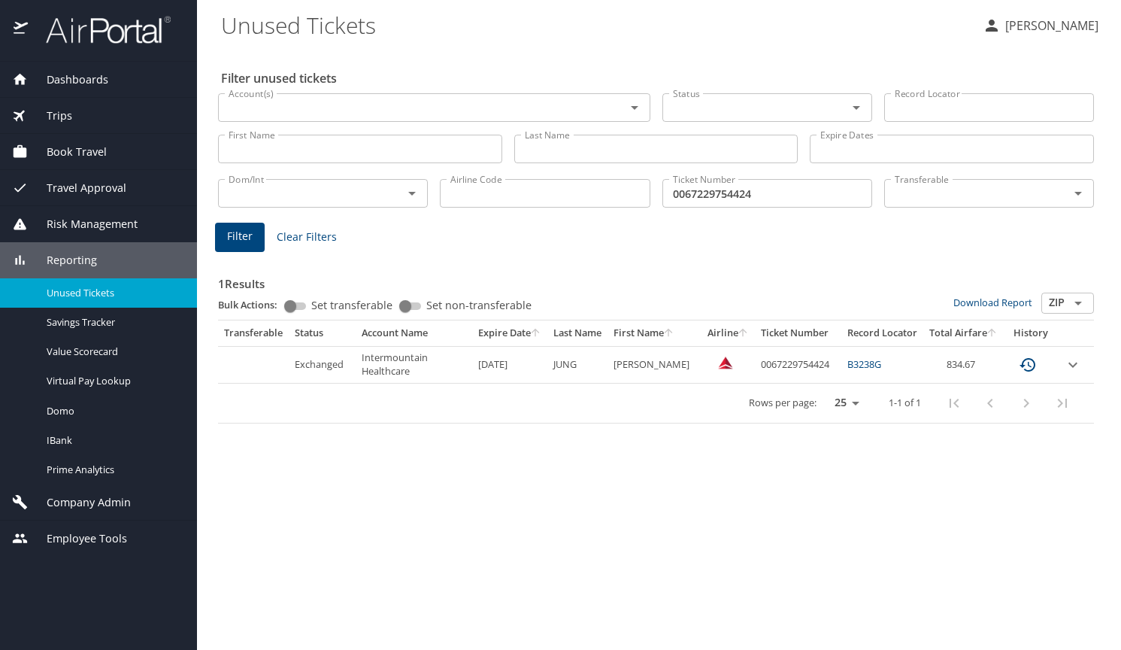
click at [1072, 362] on icon "expand row" at bounding box center [1073, 365] width 18 height 18
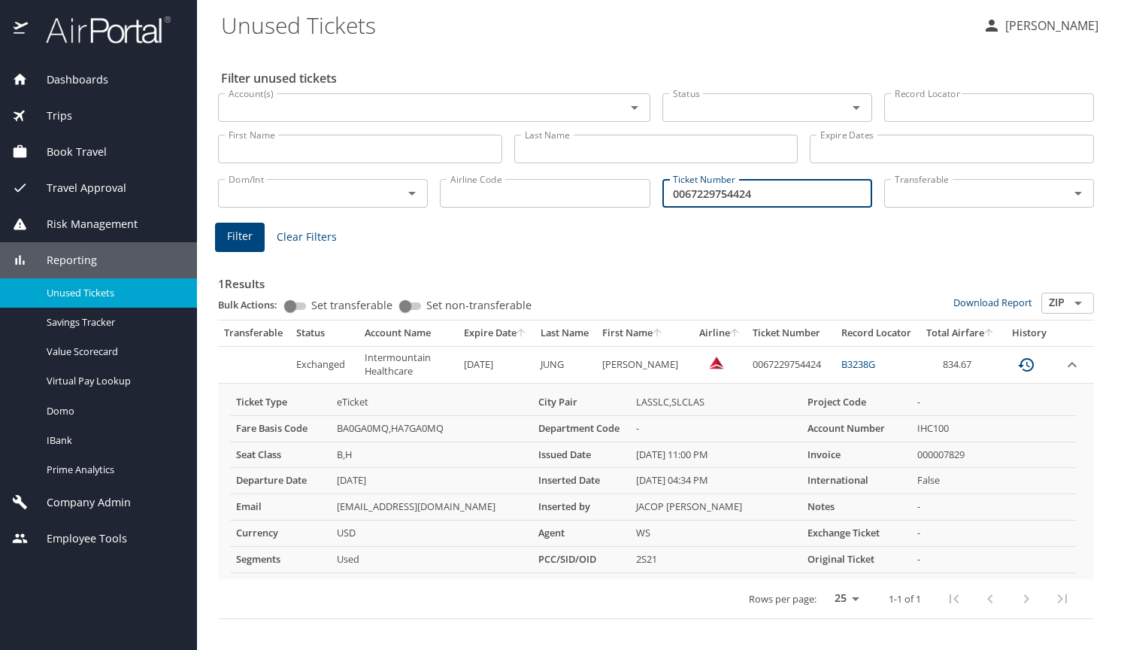
drag, startPoint x: 787, startPoint y: 195, endPoint x: 566, endPoint y: 198, distance: 221.1
click at [567, 198] on div "Dom/Int Dom/Int Airline Code Airline Code Ticket Number 0067229754424 Ticket Nu…" at bounding box center [656, 192] width 888 height 50
paste input "0067229754389"
type input "0067229754389"
click at [249, 228] on span "Filter" at bounding box center [240, 236] width 26 height 19
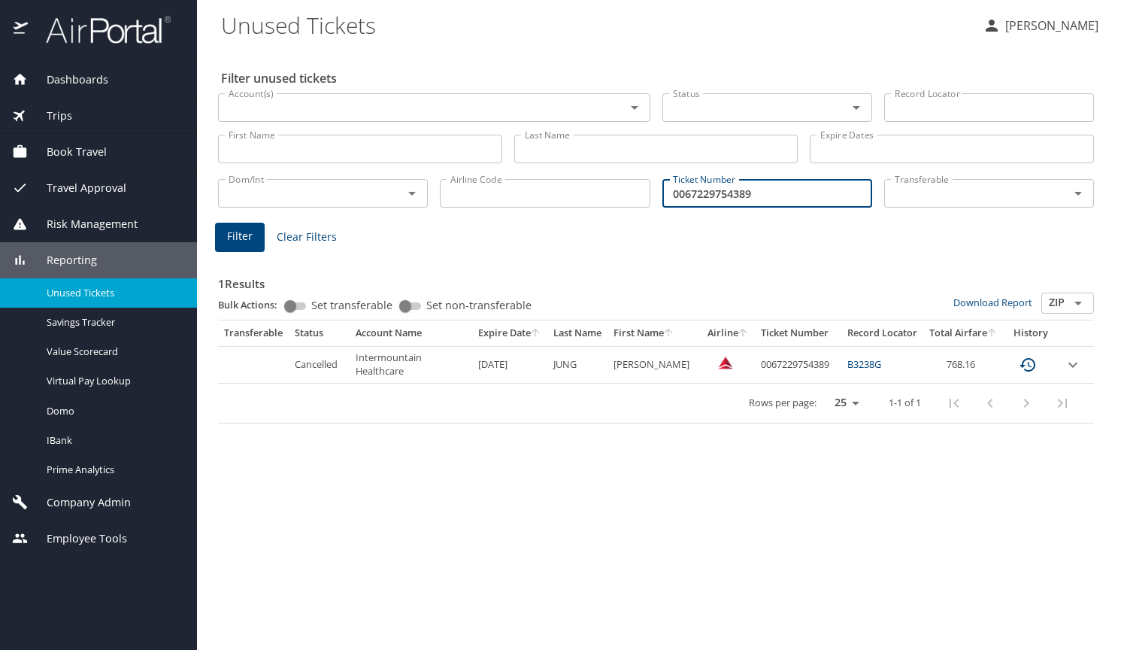
drag, startPoint x: 774, startPoint y: 195, endPoint x: 626, endPoint y: 205, distance: 148.5
click at [626, 205] on div "Dom/Int Dom/Int Airline Code Airline Code Ticket Number 0067229754389 Ticket Nu…" at bounding box center [656, 192] width 888 height 50
paste input "0017310244172"
type input "0017310244172"
click at [235, 234] on span "Filter" at bounding box center [240, 236] width 26 height 19
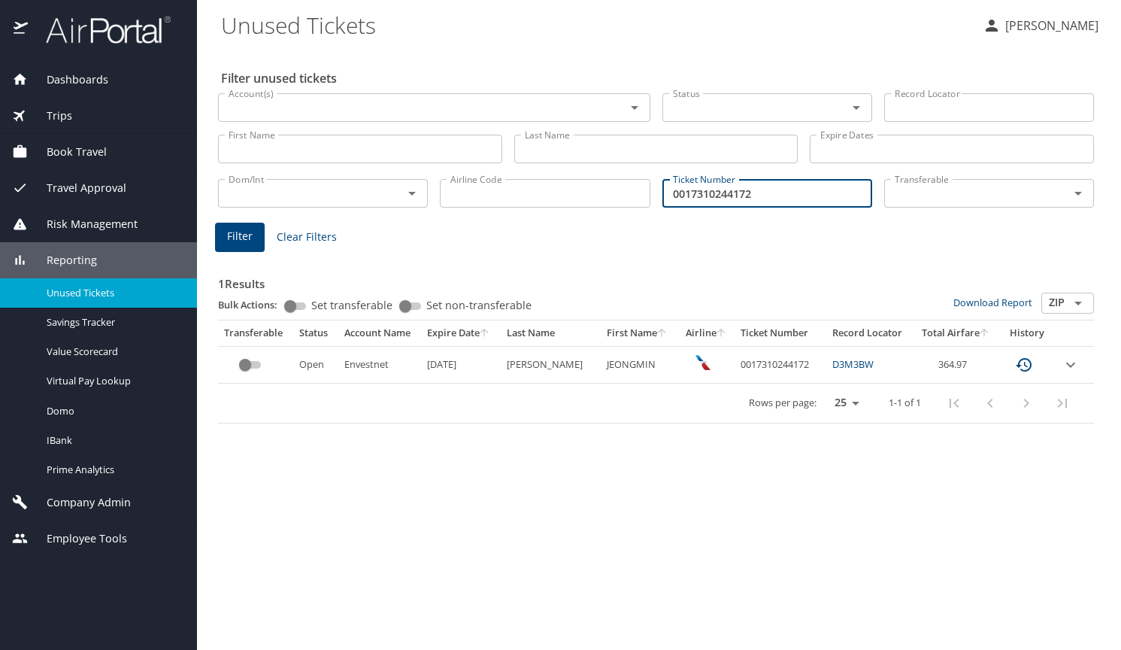
drag, startPoint x: 759, startPoint y: 192, endPoint x: 628, endPoint y: 196, distance: 131.6
click at [628, 196] on div "Dom/Int Dom/Int Airline Code Airline Code Ticket Number 0017310244172 Ticket Nu…" at bounding box center [656, 192] width 888 height 50
paste input "0167310960994"
type input "0167310960994"
click at [240, 234] on span "Filter" at bounding box center [240, 236] width 26 height 19
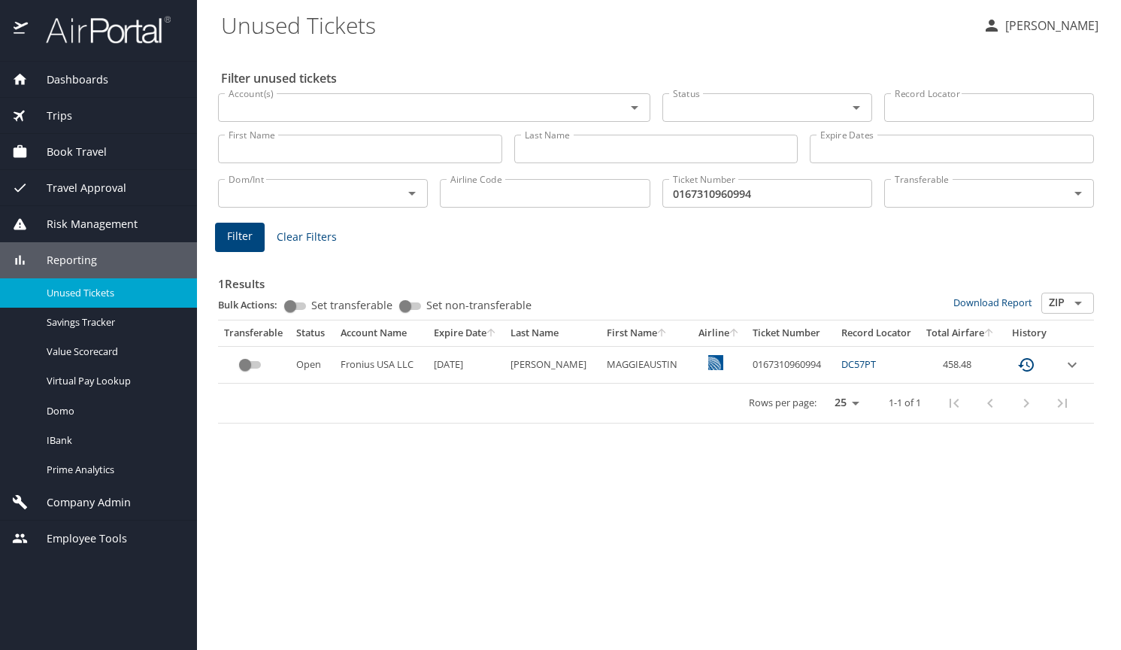
click at [941, 34] on Tickets "Unused Tickets" at bounding box center [596, 25] width 750 height 47
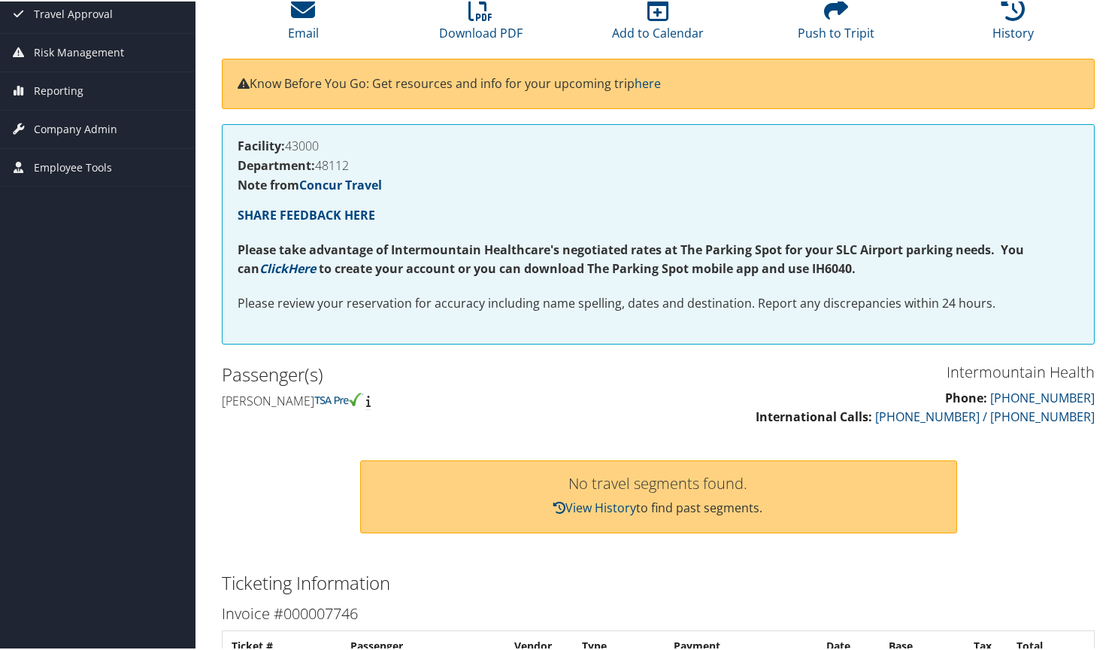
scroll to position [150, 0]
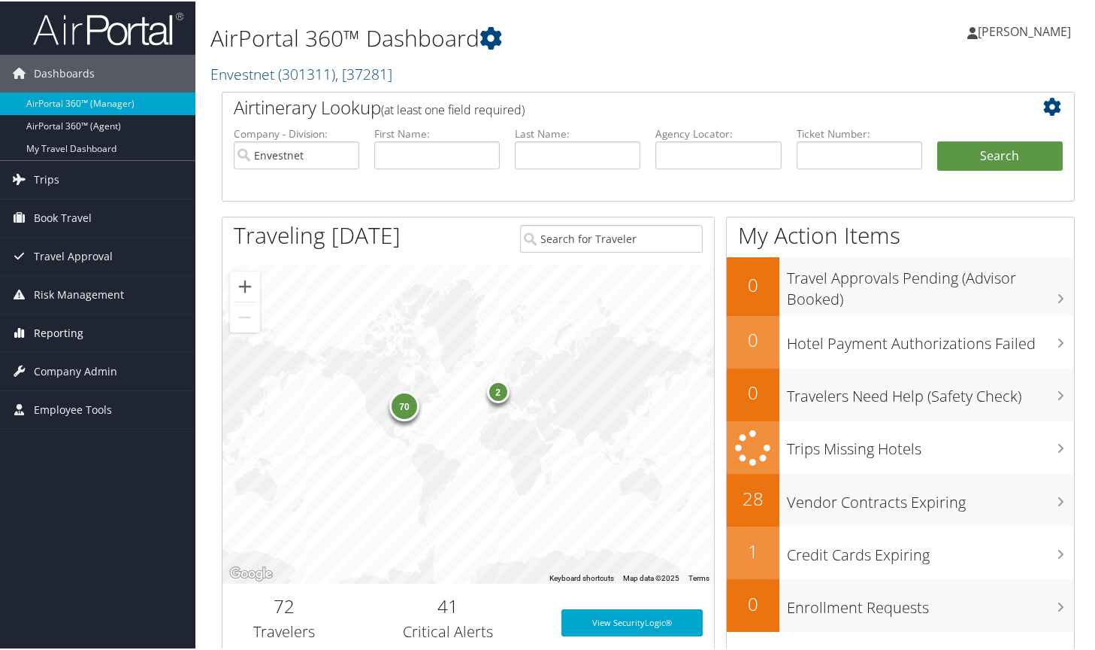
click at [53, 329] on span "Reporting" at bounding box center [59, 332] width 50 height 38
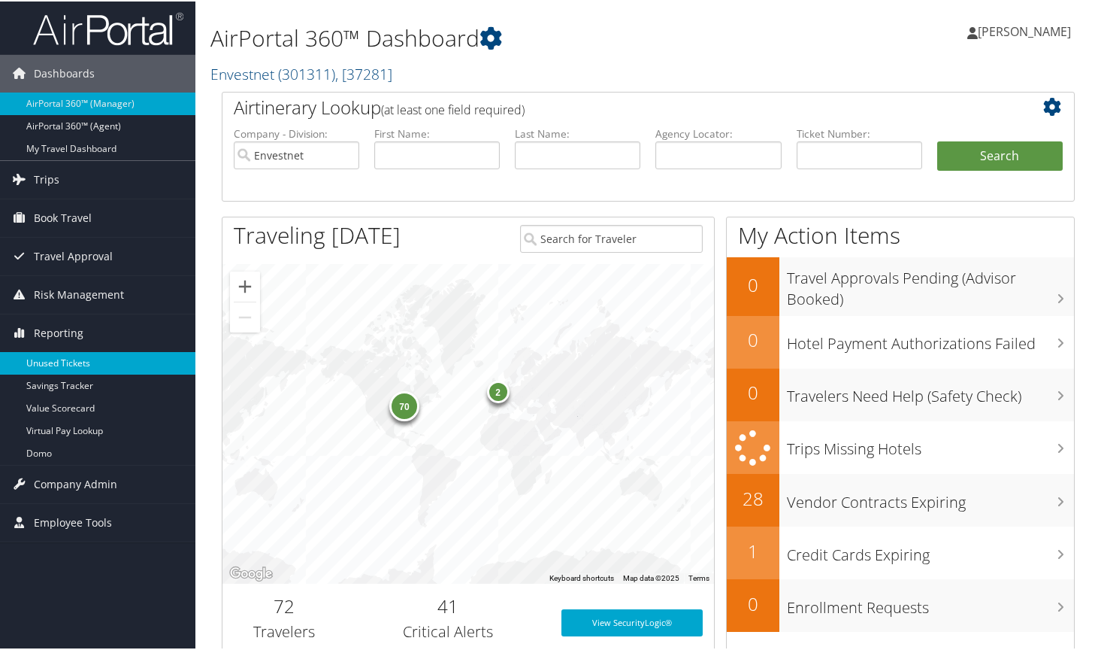
click at [67, 360] on link "Unused Tickets" at bounding box center [97, 361] width 195 height 23
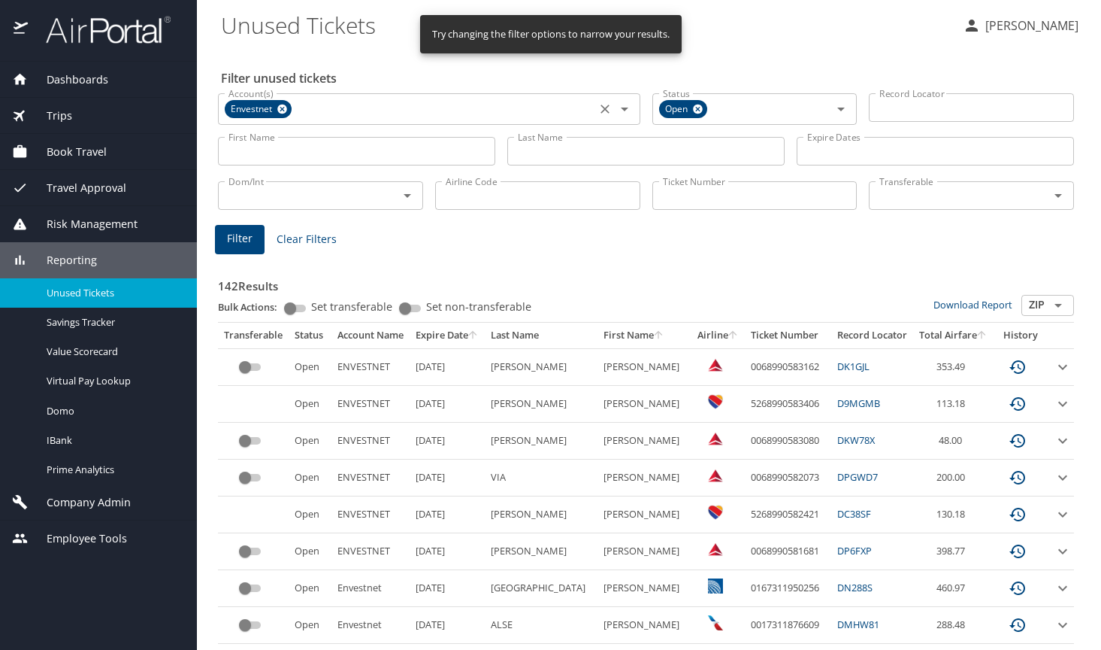
click at [598, 108] on icon "Clear" at bounding box center [605, 108] width 15 height 15
paste input "0167310960994"
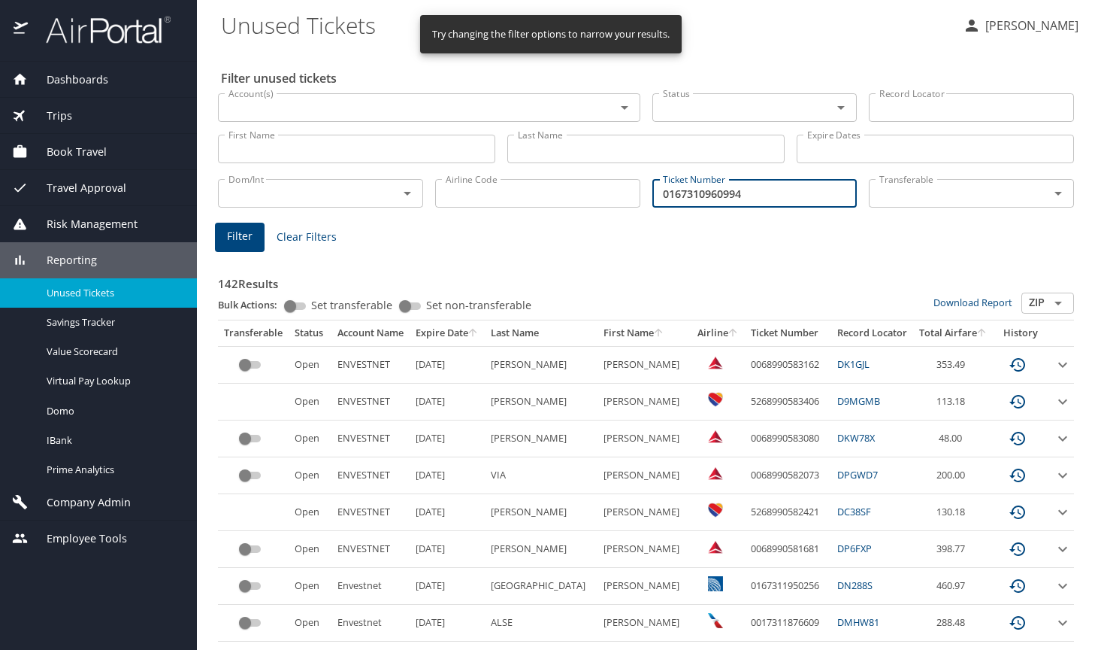
type input "0167310960994"
click at [247, 235] on span "Filter" at bounding box center [240, 236] width 26 height 19
